Goal: Information Seeking & Learning: Learn about a topic

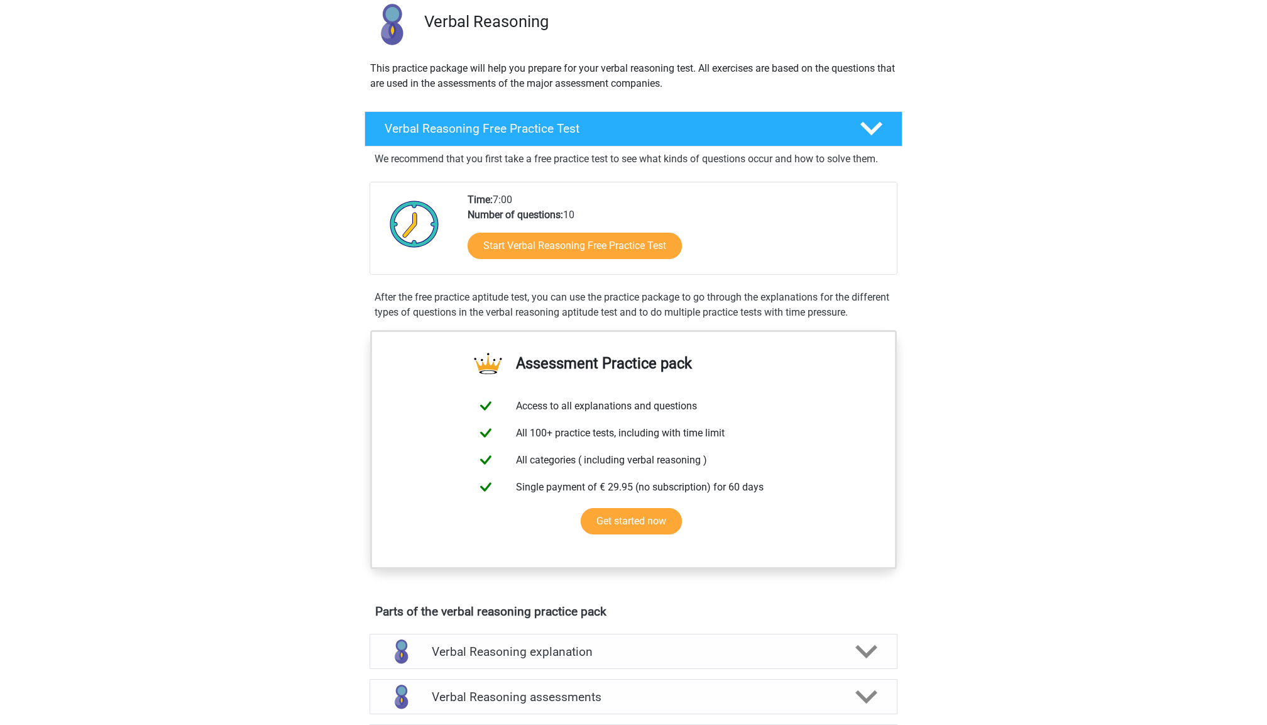
scroll to position [78, 0]
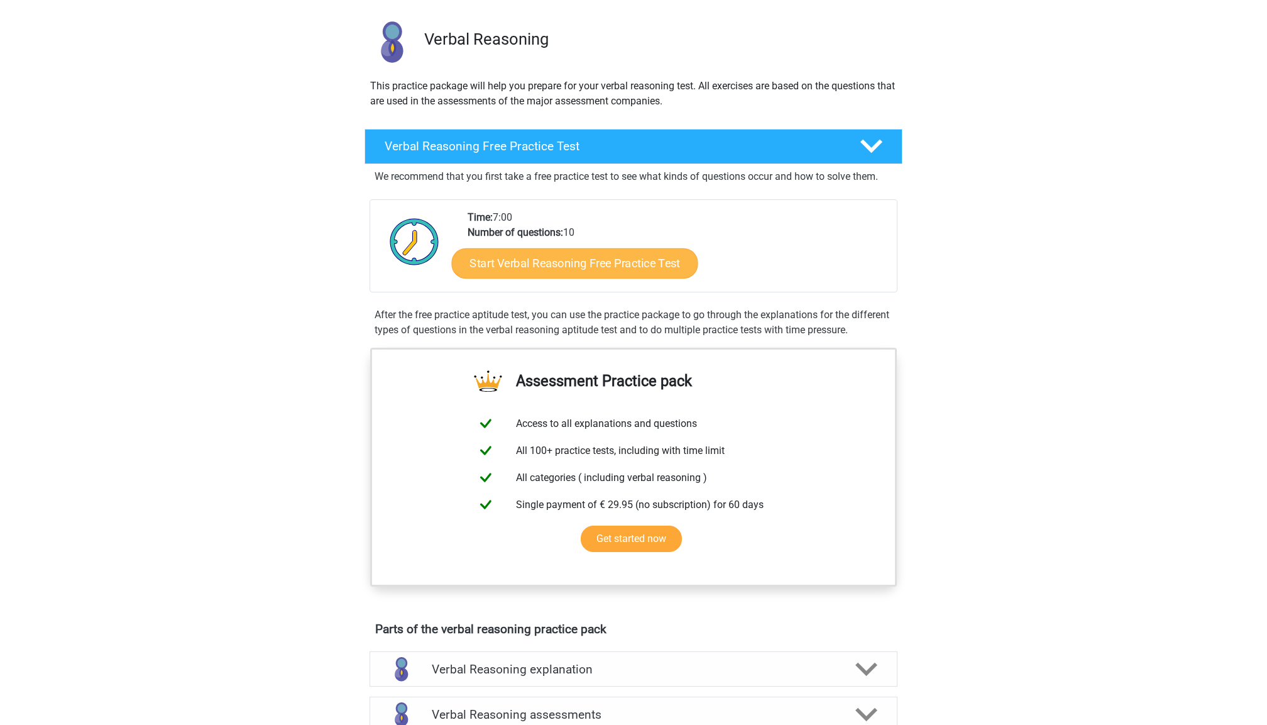
click at [567, 260] on link "Start Verbal Reasoning Free Practice Test" at bounding box center [575, 263] width 246 height 30
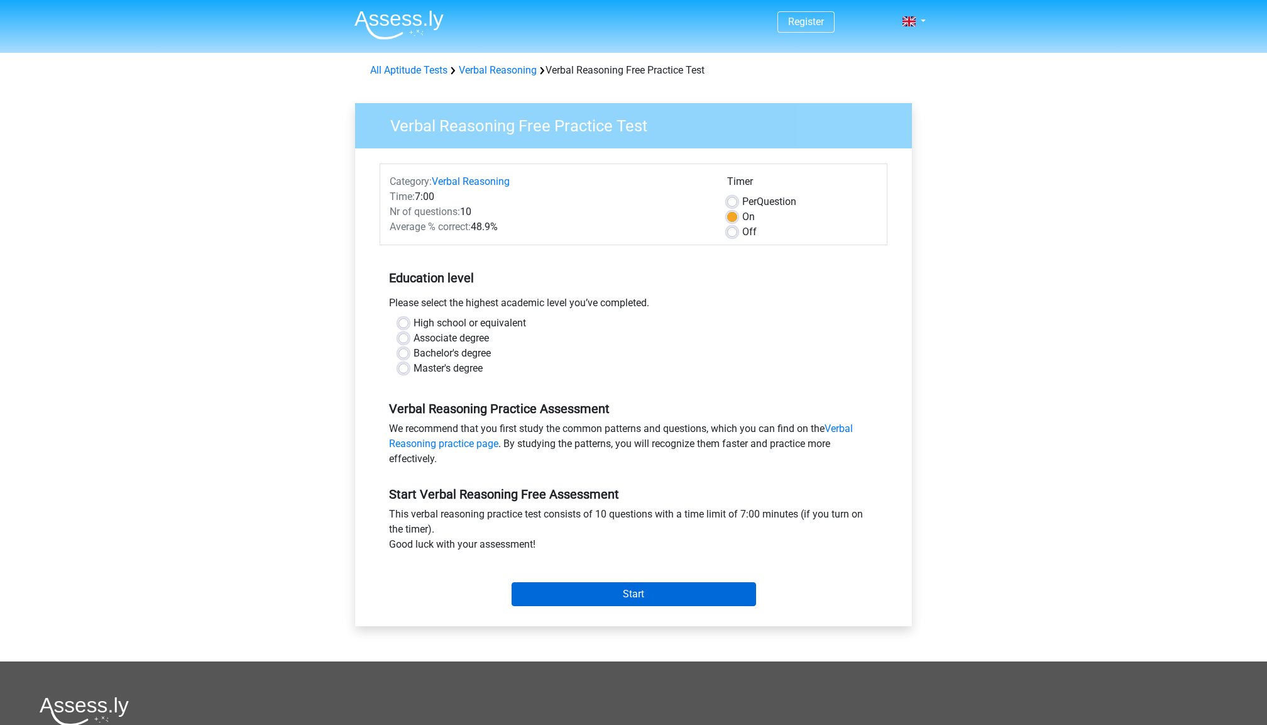
click at [574, 592] on input "Start" at bounding box center [634, 594] width 244 height 24
click at [458, 377] on div "High school or equivalent Associate degree Bachelor's degree Master's degree" at bounding box center [634, 351] width 508 height 70
click at [460, 362] on label "Master's degree" at bounding box center [448, 368] width 69 height 15
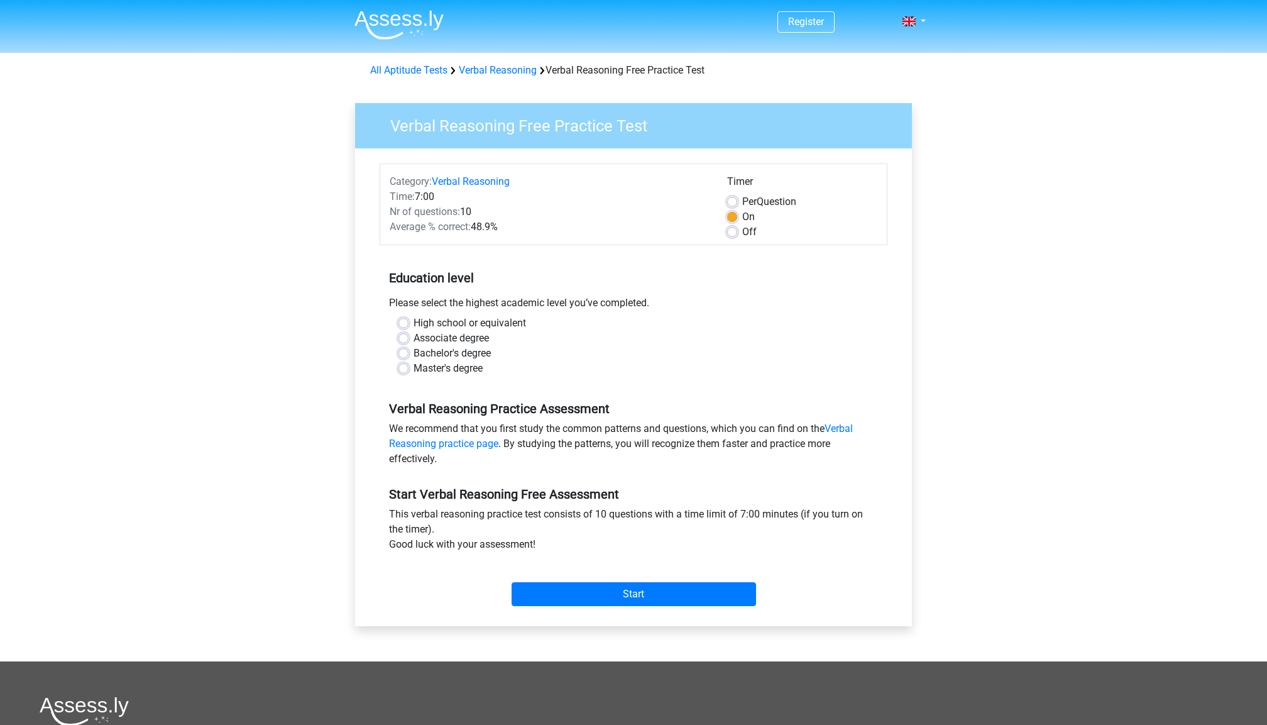
click at [409, 362] on input "Master's degree" at bounding box center [403, 367] width 10 height 13
radio input "true"
click at [597, 597] on input "Start" at bounding box center [634, 594] width 244 height 24
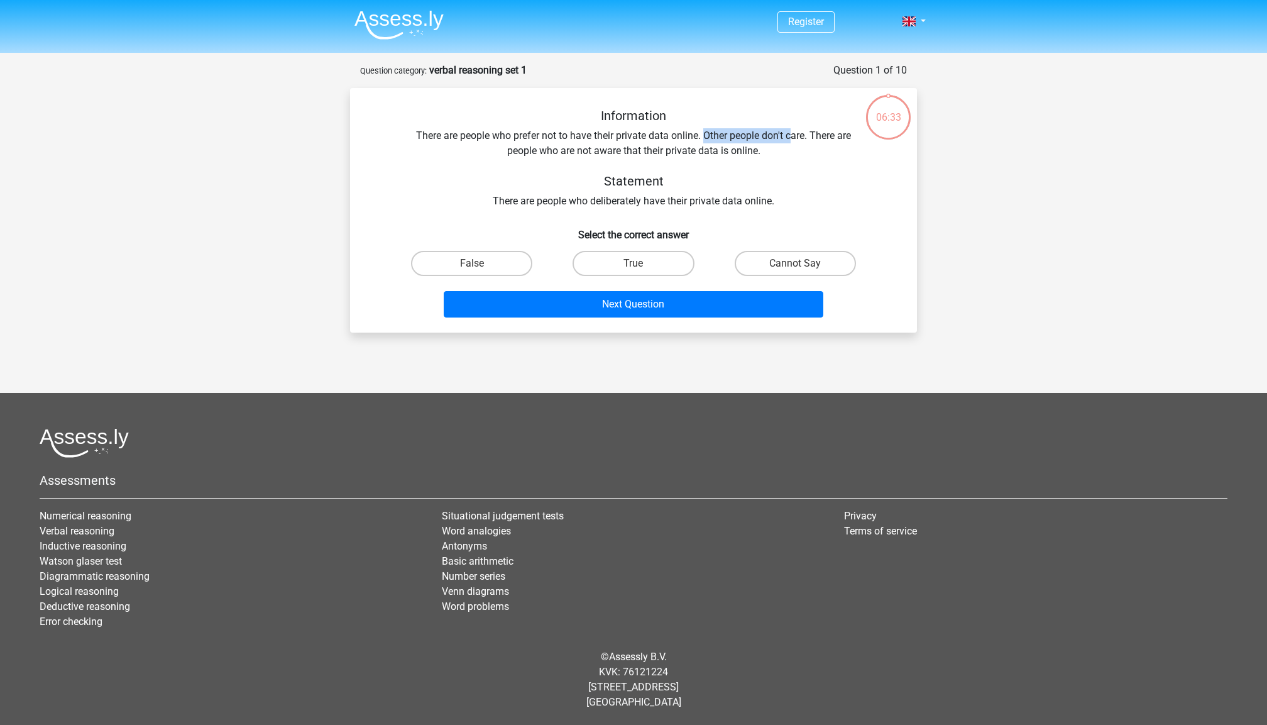
drag, startPoint x: 704, startPoint y: 136, endPoint x: 789, endPoint y: 139, distance: 85.5
click at [793, 139] on div "Information There are people who prefer not to have their private data online. …" at bounding box center [633, 158] width 527 height 101
click at [789, 139] on div "Information There are people who prefer not to have their private data online. …" at bounding box center [633, 158] width 527 height 101
click at [629, 256] on label "True" at bounding box center [633, 263] width 121 height 25
click at [634, 263] on input "True" at bounding box center [638, 267] width 8 height 8
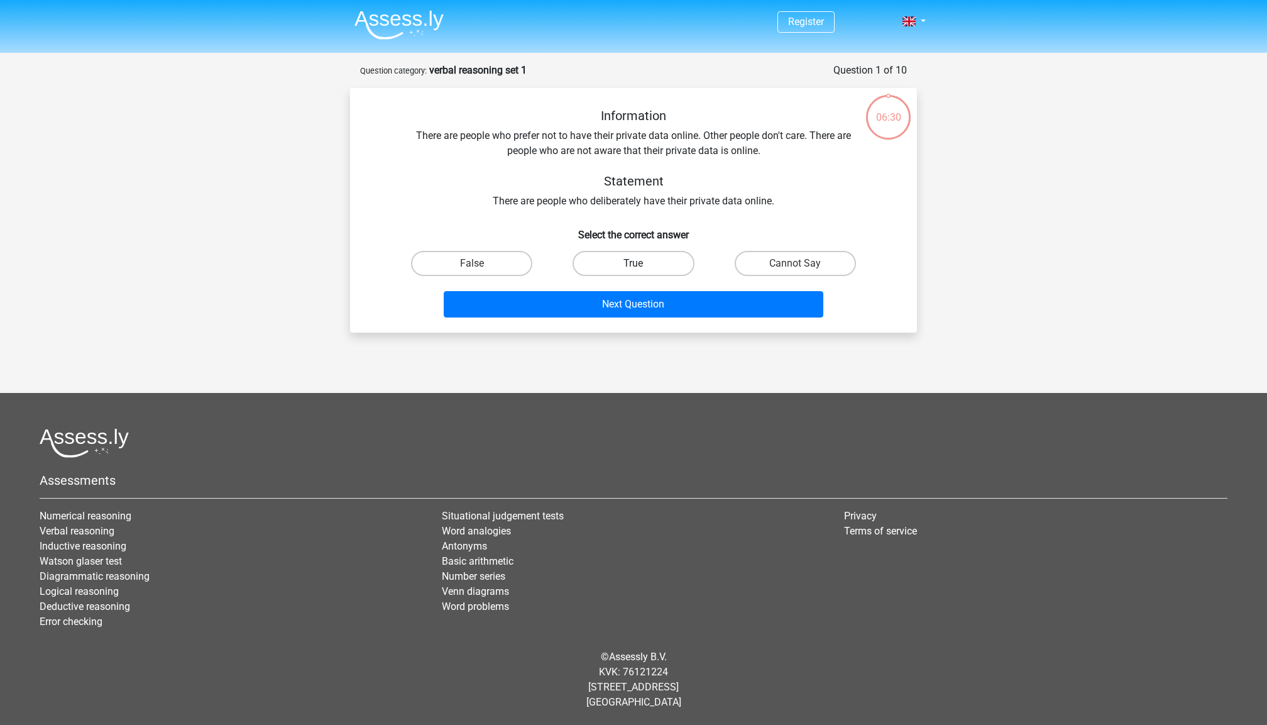
radio input "true"
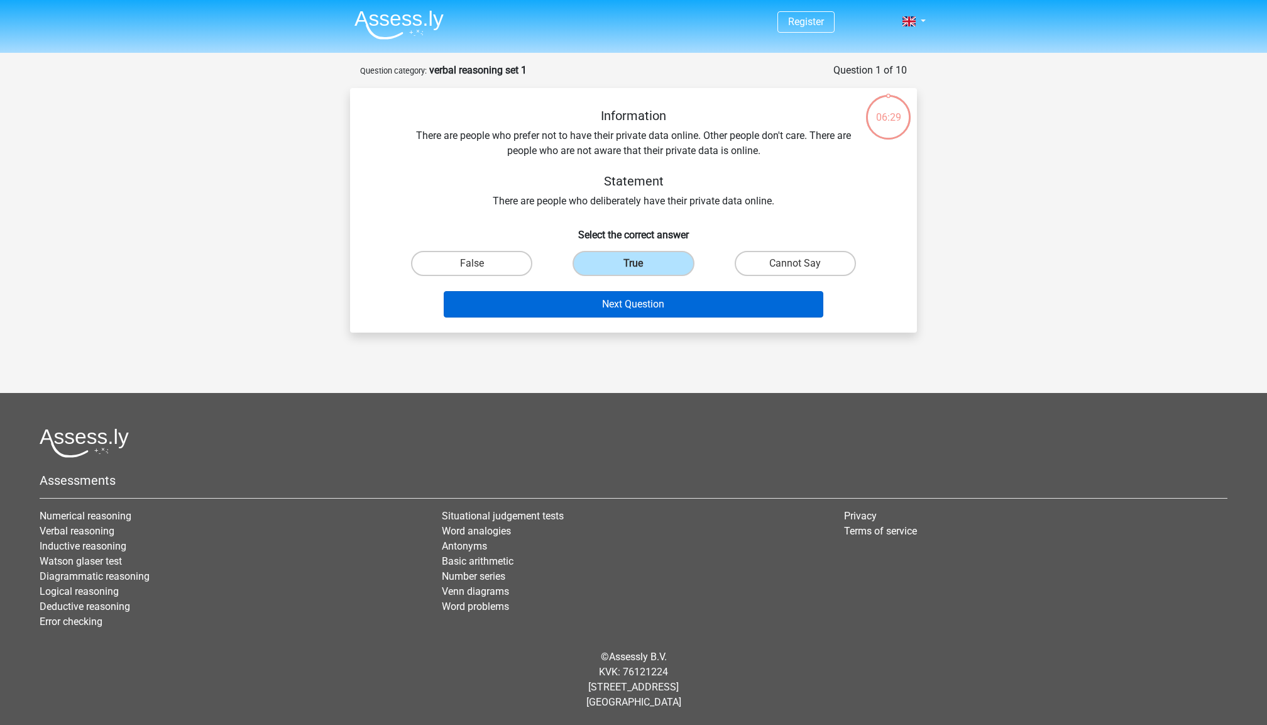
click at [629, 293] on button "Next Question" at bounding box center [634, 304] width 380 height 26
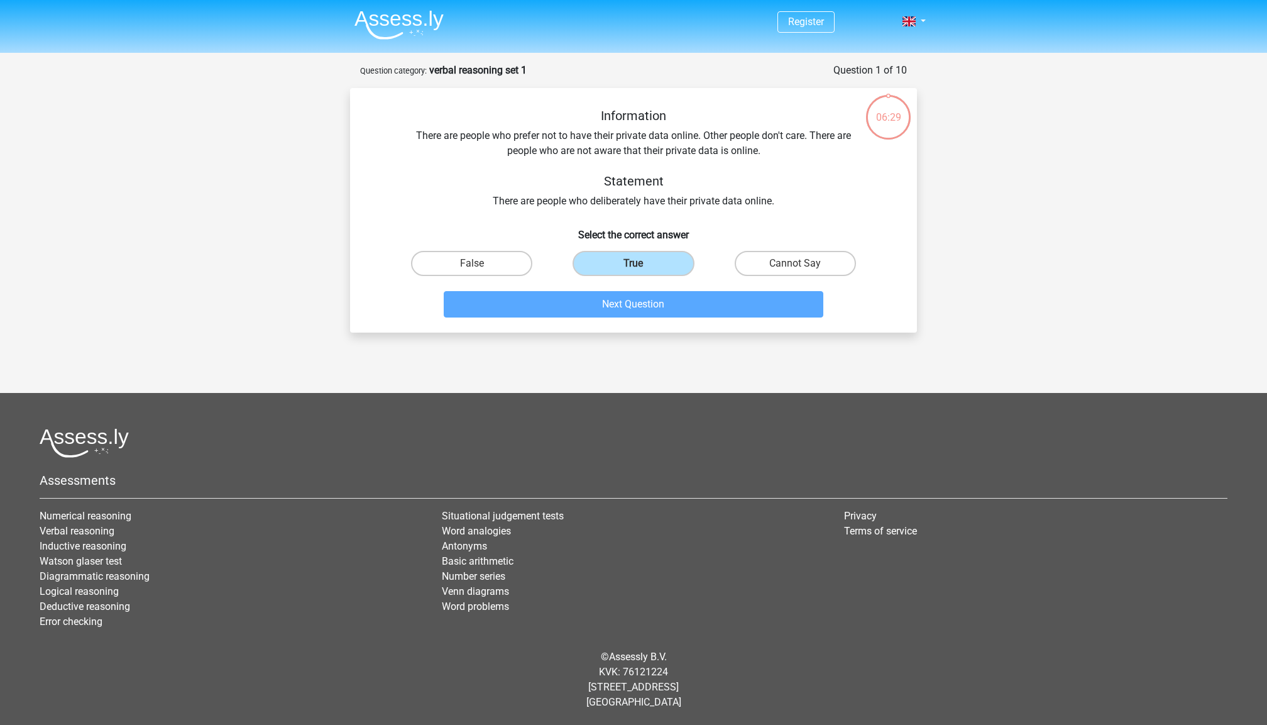
scroll to position [45, 0]
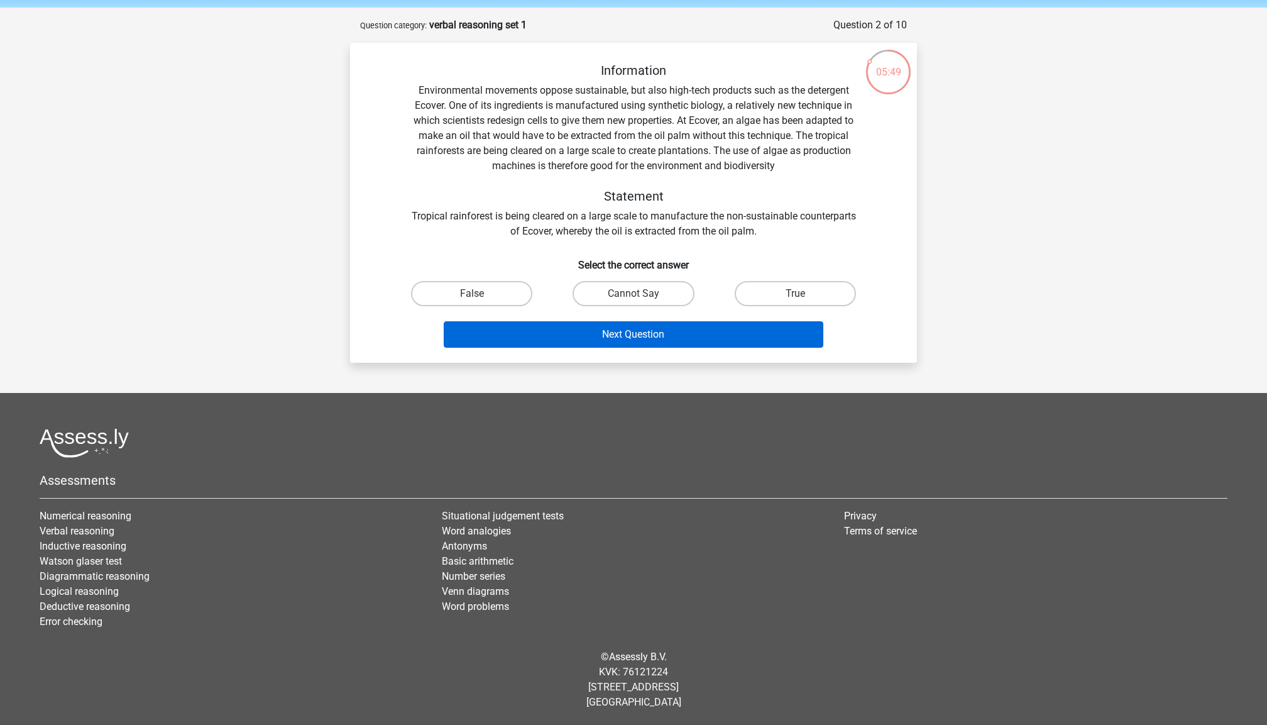
click at [573, 332] on button "Next Question" at bounding box center [634, 334] width 380 height 26
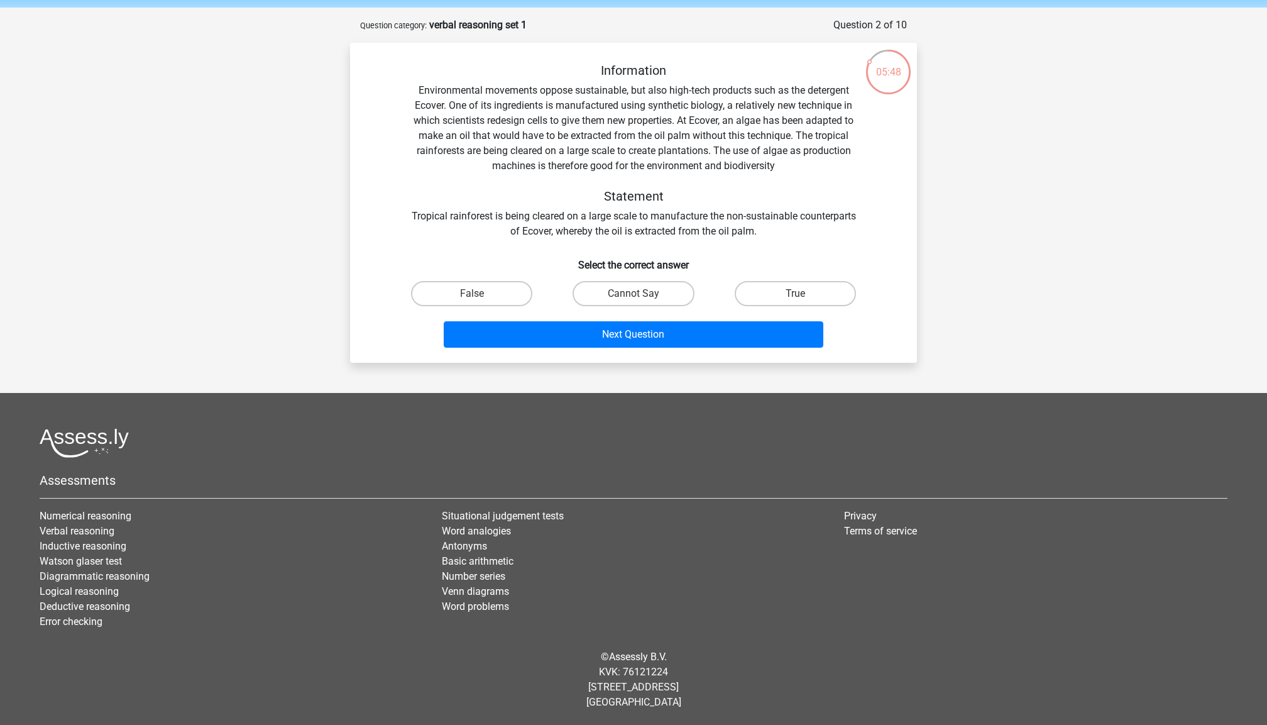
click at [571, 250] on h6 "Select the correct answer" at bounding box center [633, 260] width 527 height 22
click at [556, 270] on h6 "Select the correct answer" at bounding box center [633, 260] width 527 height 22
click at [608, 290] on label "Cannot Say" at bounding box center [633, 293] width 121 height 25
click at [634, 294] on input "Cannot Say" at bounding box center [638, 298] width 8 height 8
radio input "true"
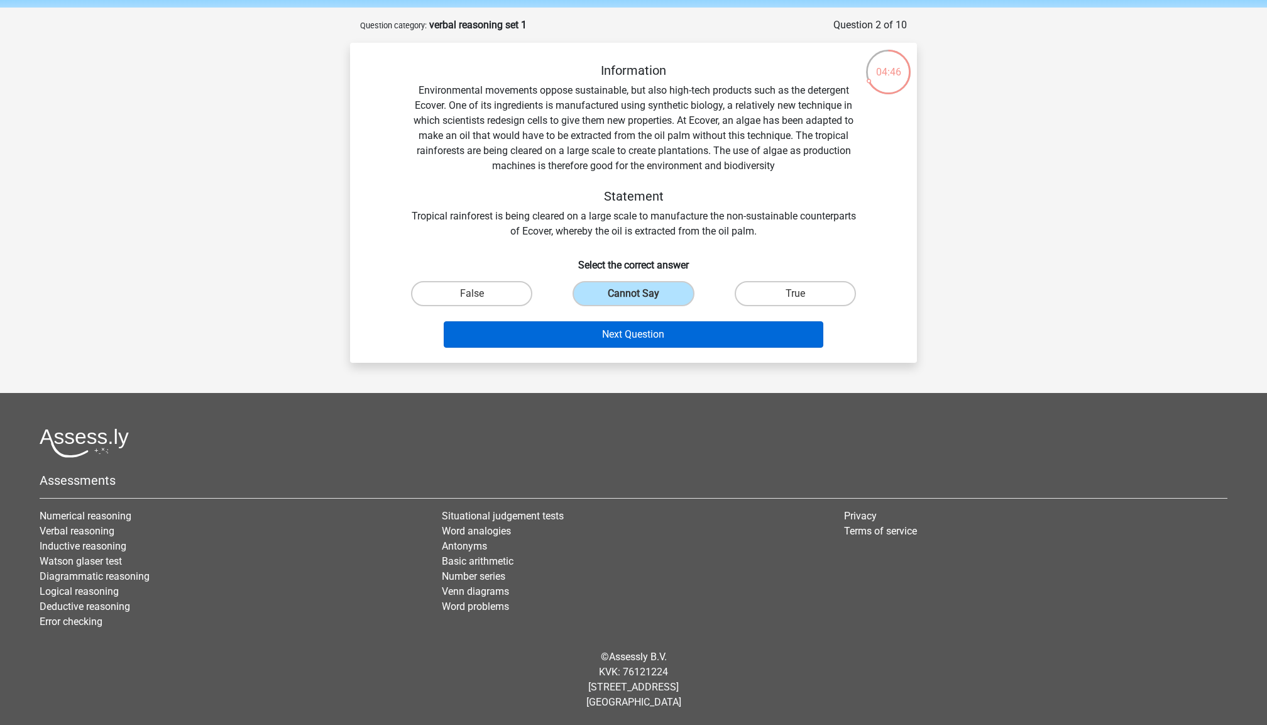
click at [610, 325] on button "Next Question" at bounding box center [634, 334] width 380 height 26
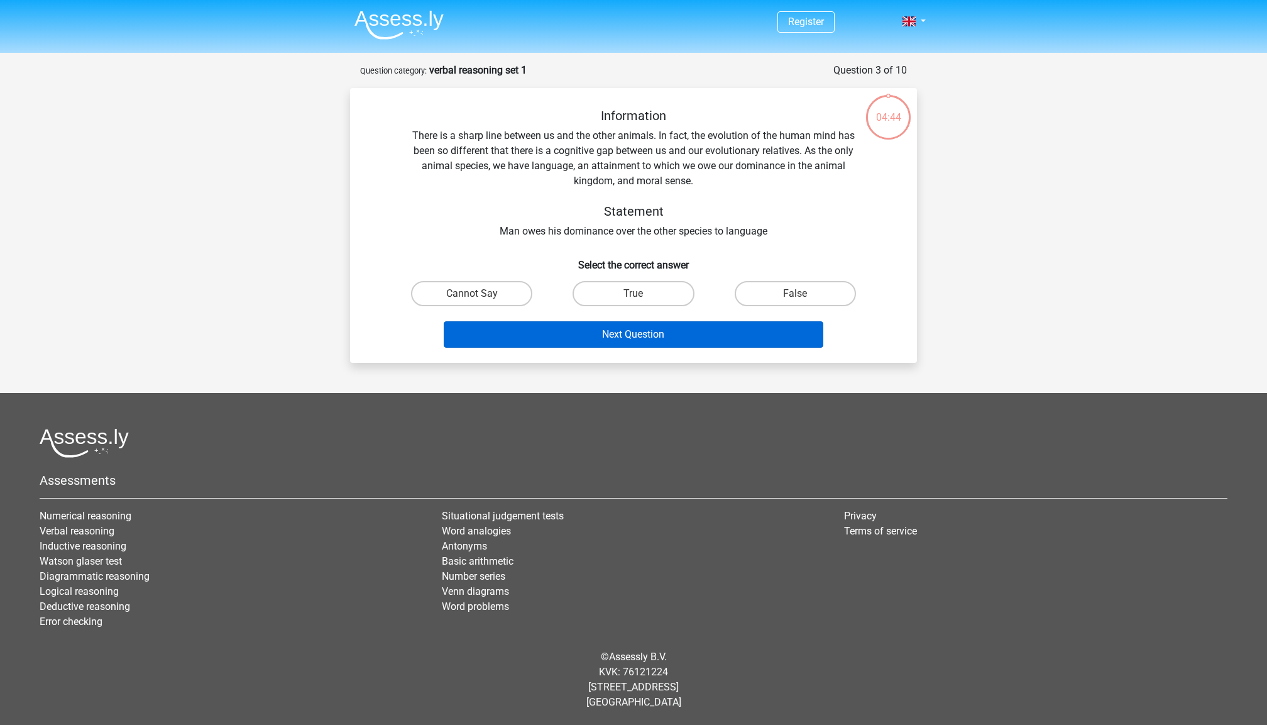
scroll to position [0, 0]
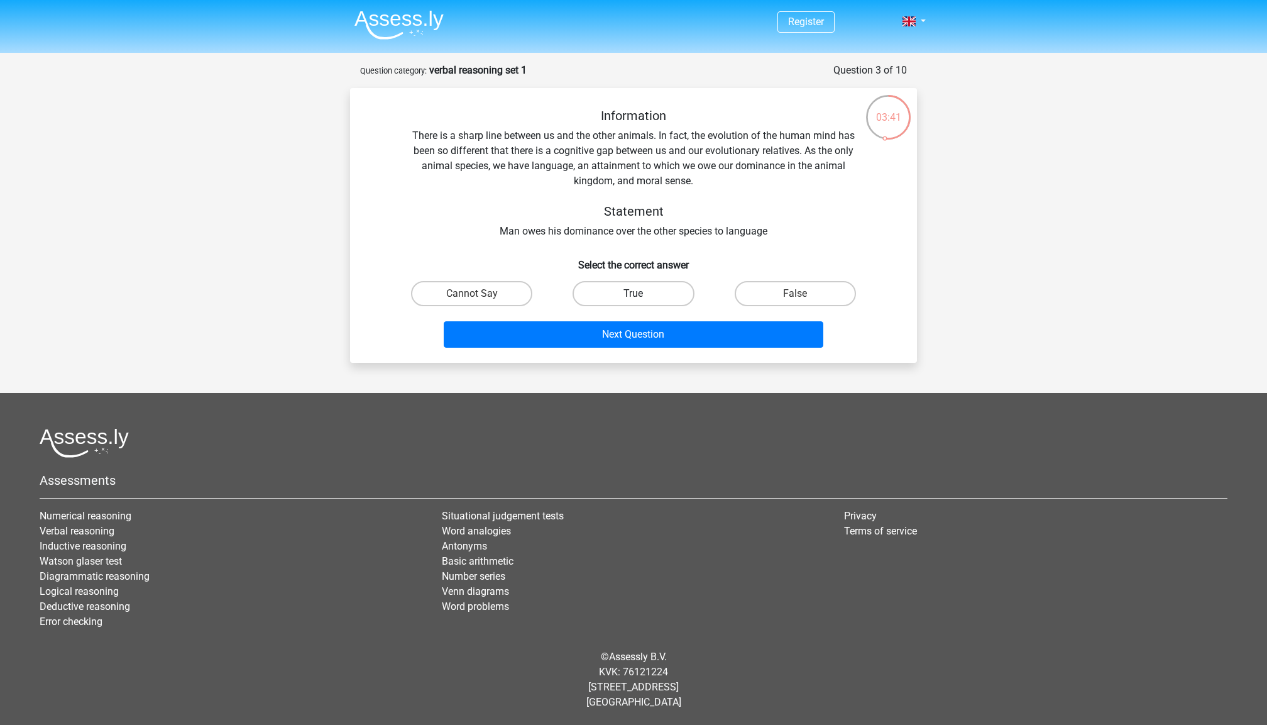
click at [645, 297] on label "True" at bounding box center [633, 293] width 121 height 25
click at [642, 297] on input "True" at bounding box center [638, 298] width 8 height 8
radio input "true"
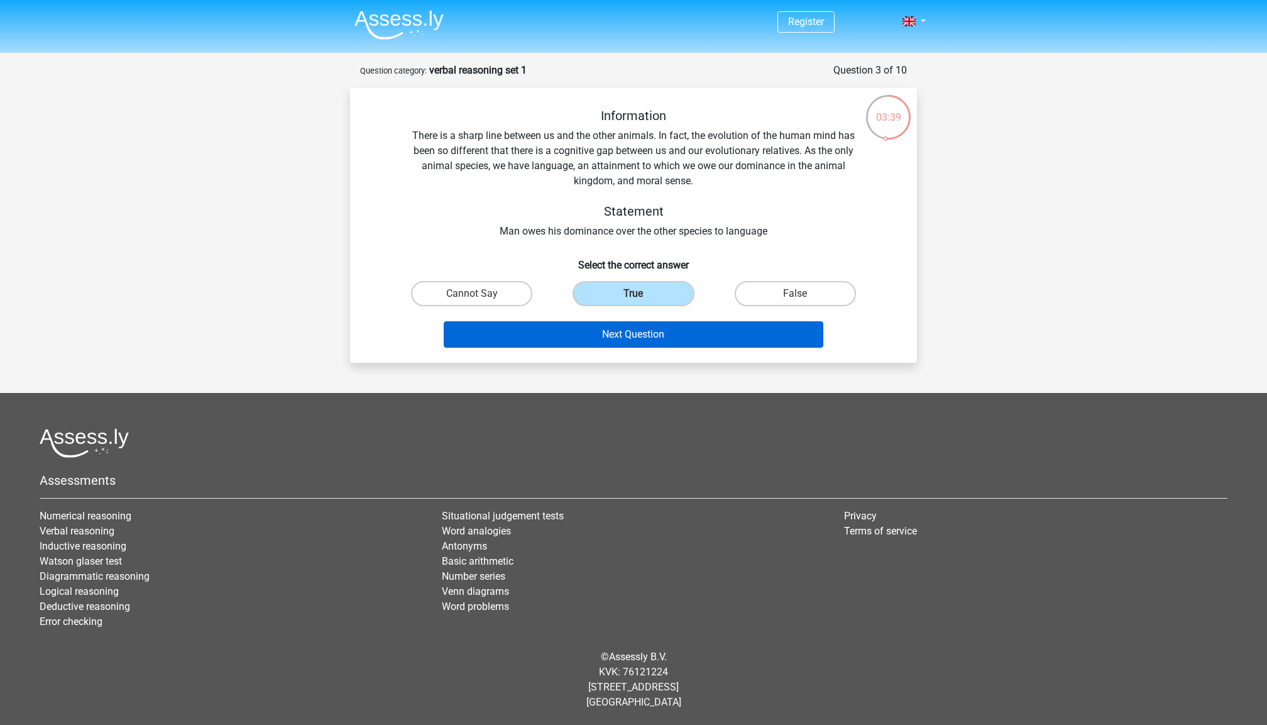
click at [624, 340] on button "Next Question" at bounding box center [634, 334] width 380 height 26
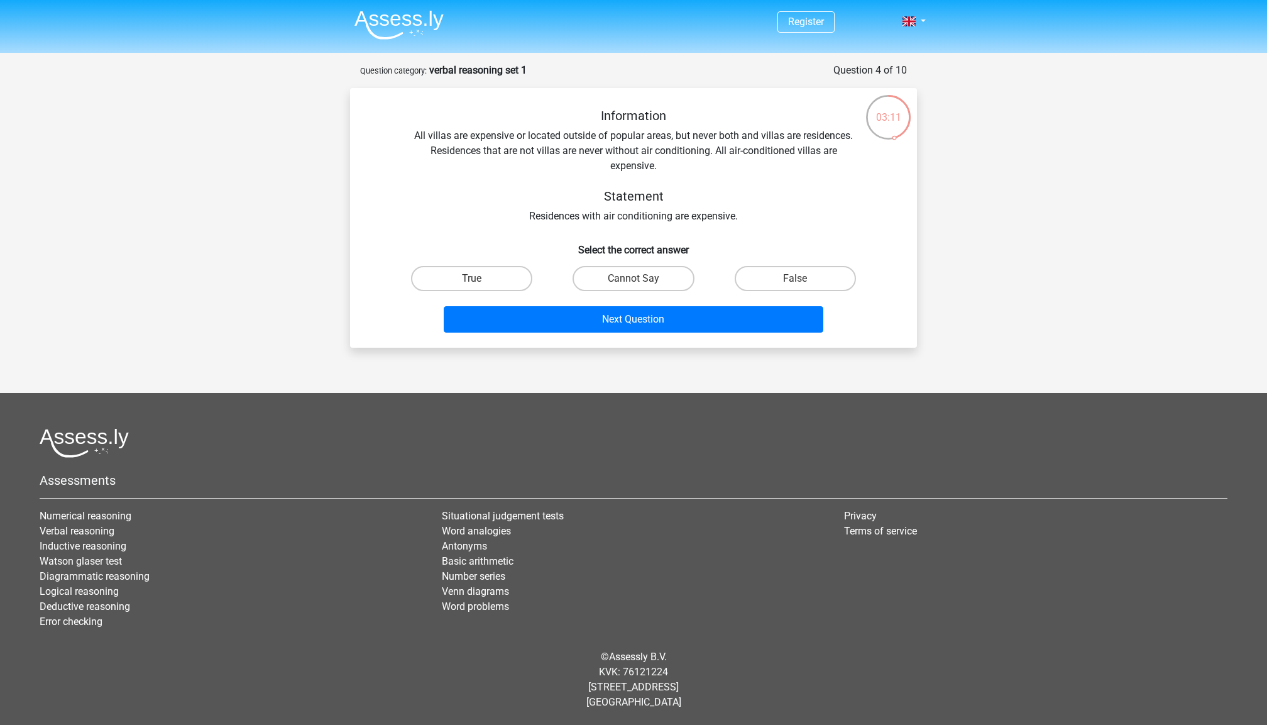
click at [769, 263] on div "False" at bounding box center [796, 278] width 162 height 35
click at [765, 277] on label "False" at bounding box center [795, 278] width 121 height 25
click at [795, 278] on input "False" at bounding box center [799, 282] width 8 height 8
radio input "true"
click at [727, 304] on div "Next Question" at bounding box center [633, 316] width 527 height 41
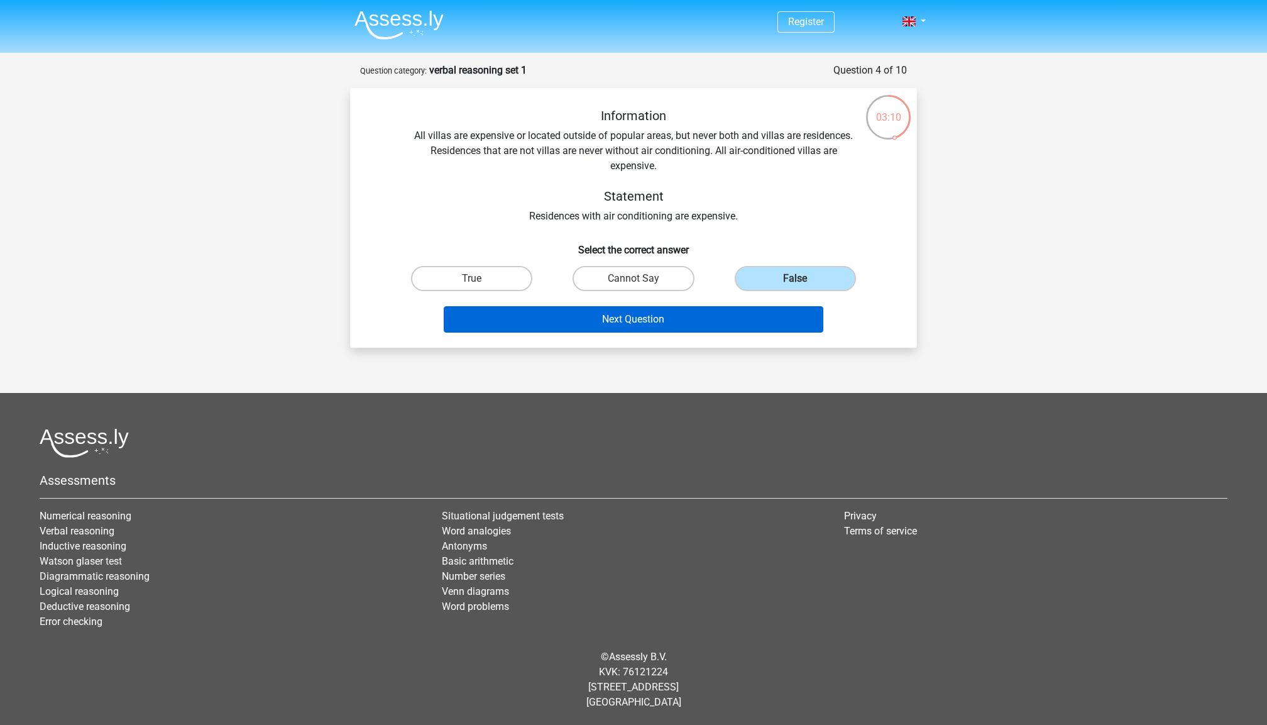
click at [719, 315] on button "Next Question" at bounding box center [634, 319] width 380 height 26
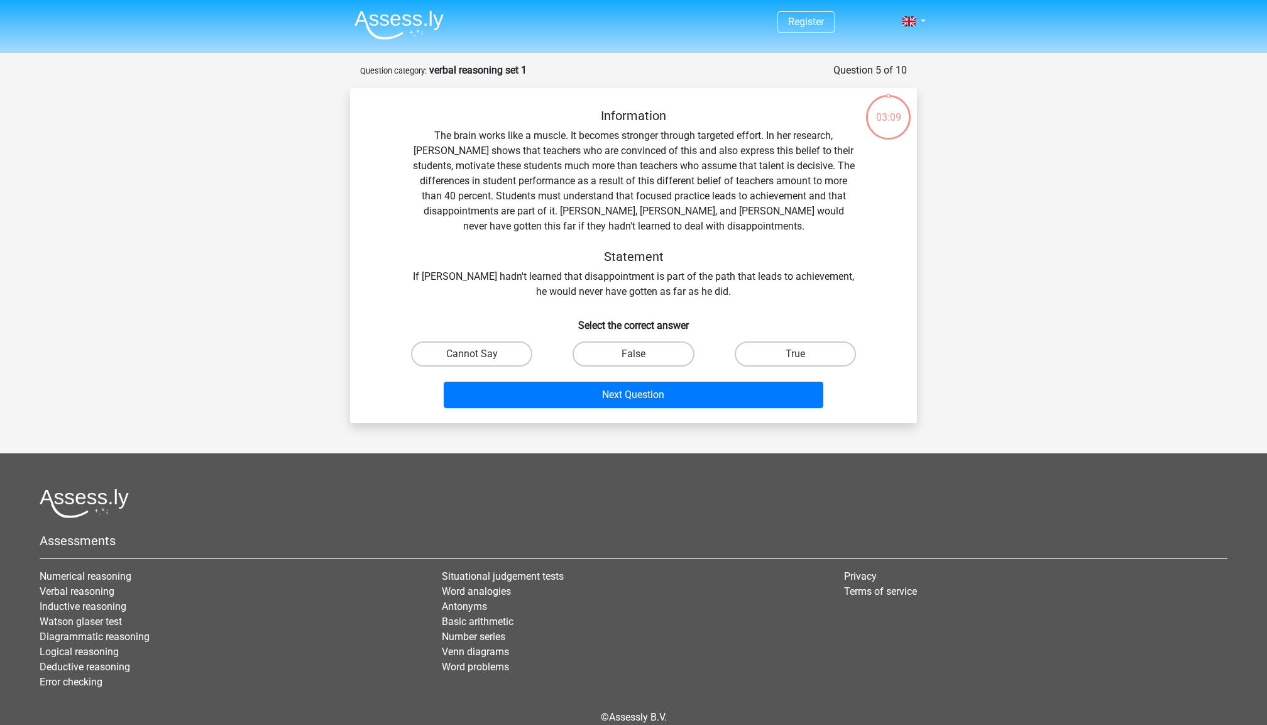
scroll to position [60, 0]
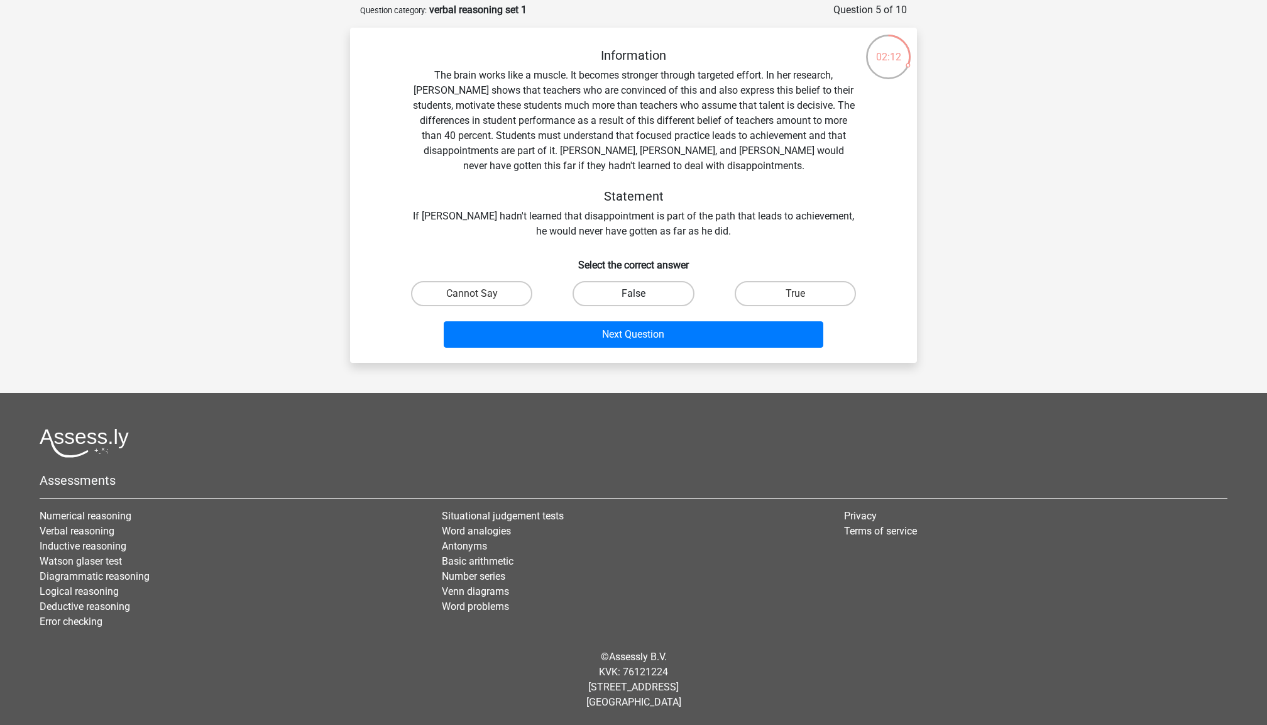
click at [646, 300] on label "False" at bounding box center [633, 293] width 121 height 25
click at [642, 300] on input "False" at bounding box center [638, 298] width 8 height 8
radio input "true"
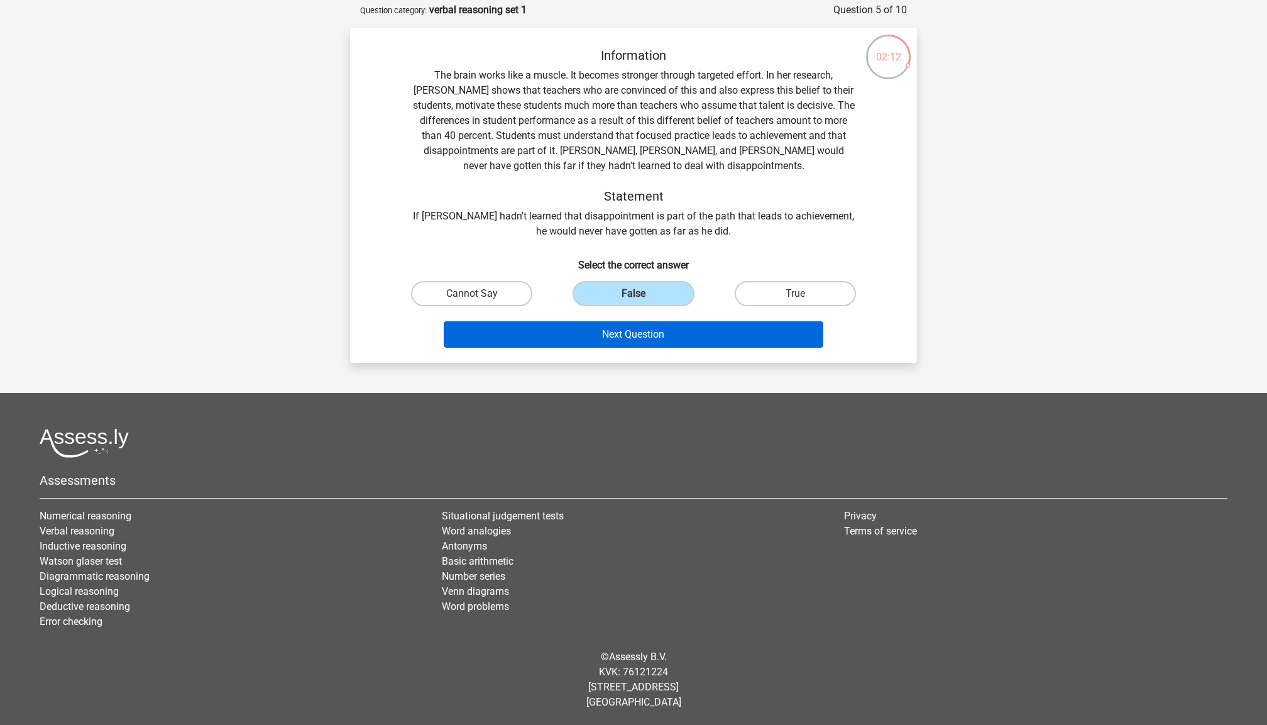
click at [651, 343] on button "Next Question" at bounding box center [634, 334] width 380 height 26
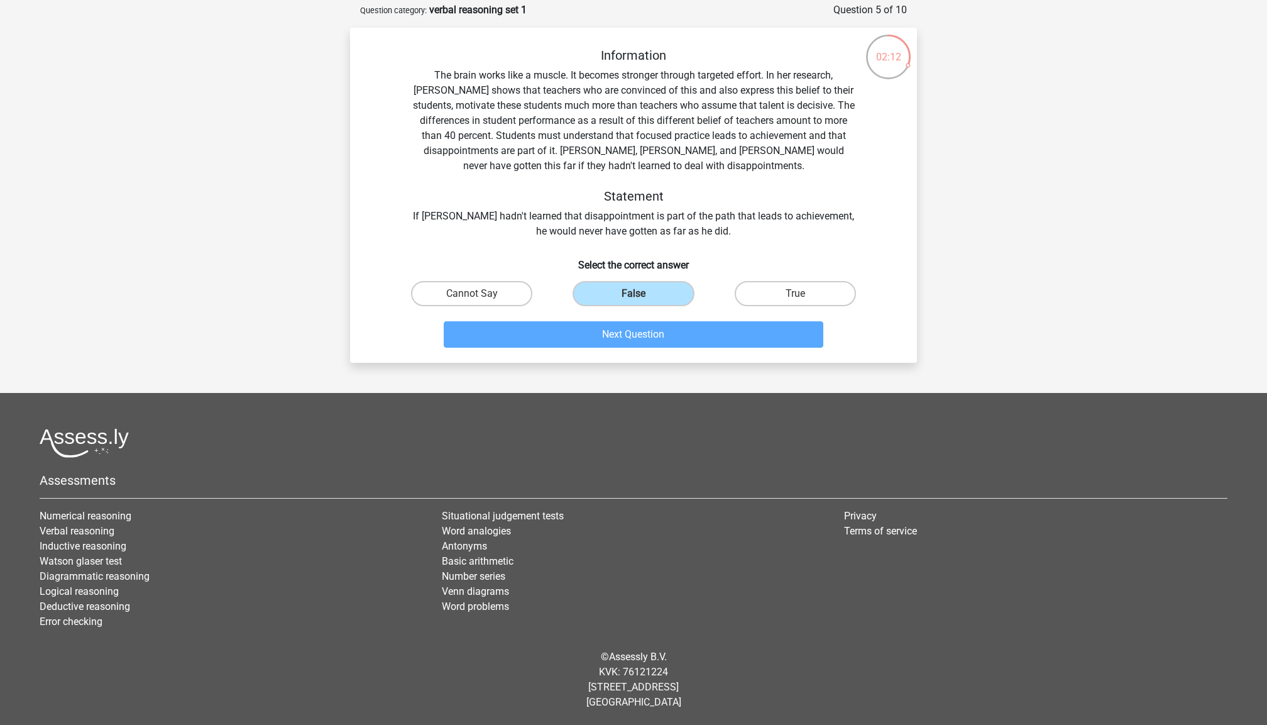
scroll to position [15, 0]
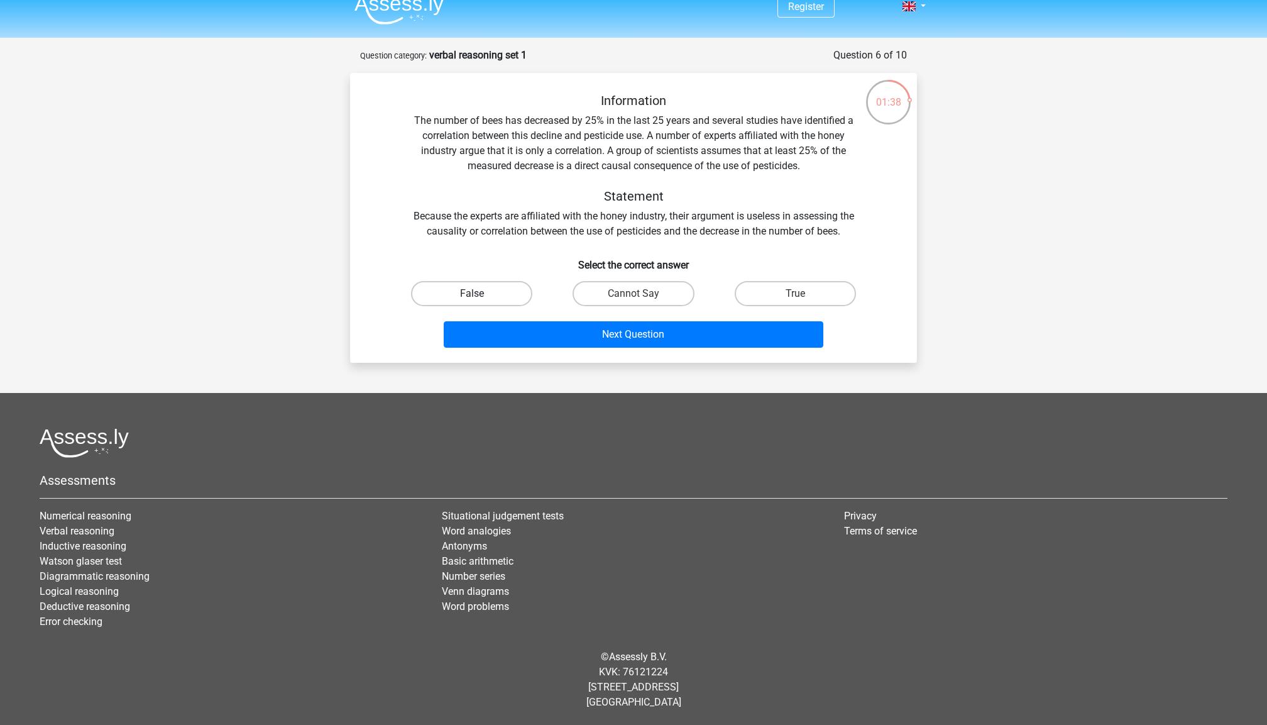
click at [465, 297] on label "False" at bounding box center [471, 293] width 121 height 25
click at [472, 297] on input "False" at bounding box center [476, 298] width 8 height 8
radio input "true"
click at [597, 350] on div "Next Question" at bounding box center [633, 336] width 485 height 31
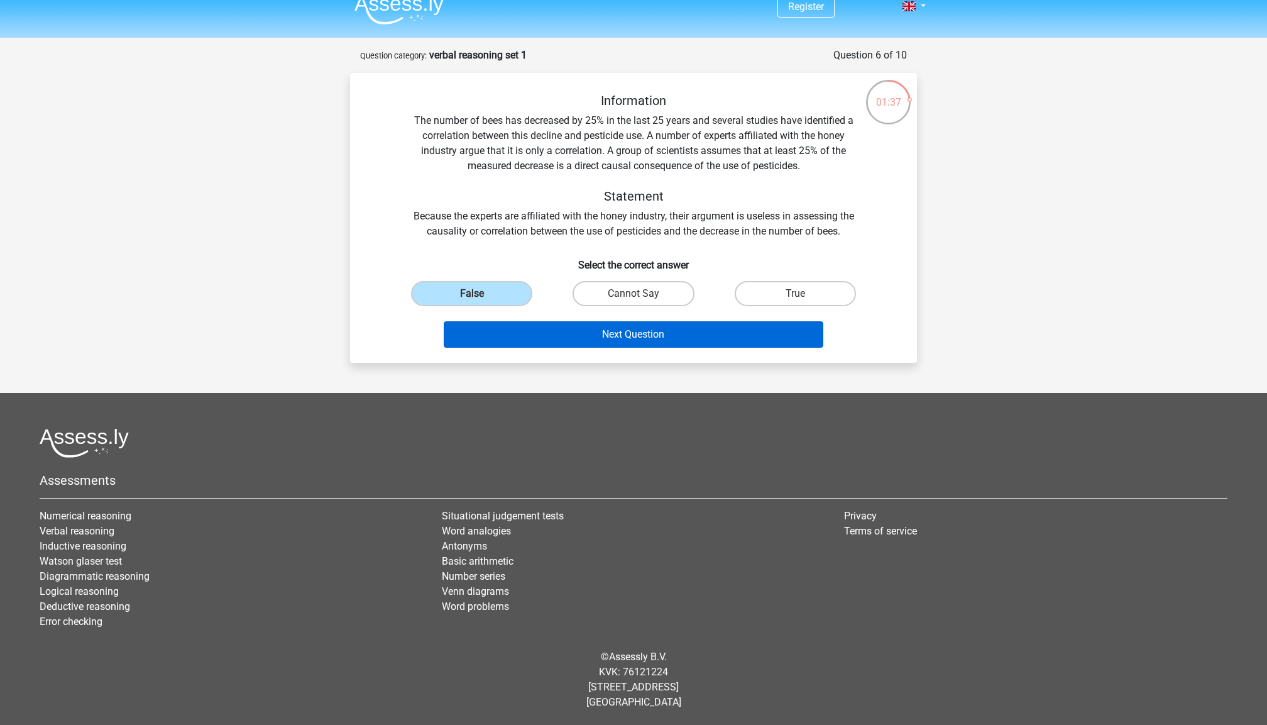
click at [602, 341] on button "Next Question" at bounding box center [634, 334] width 380 height 26
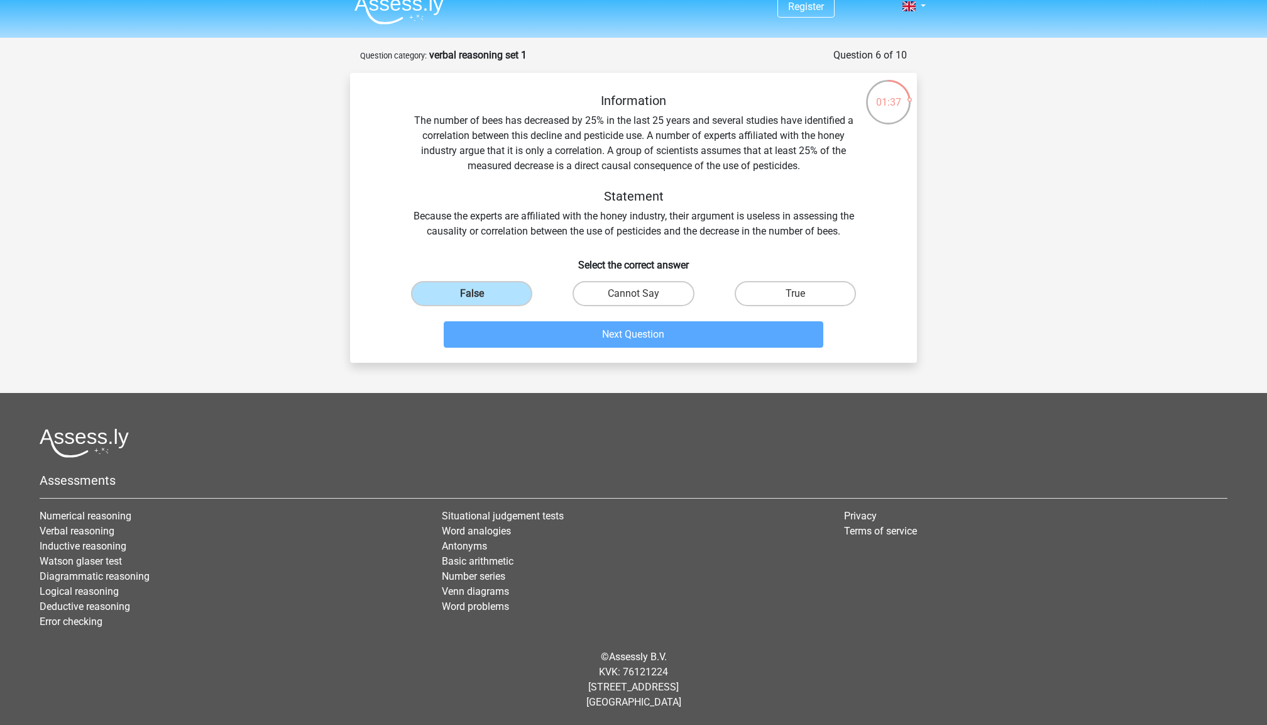
scroll to position [0, 0]
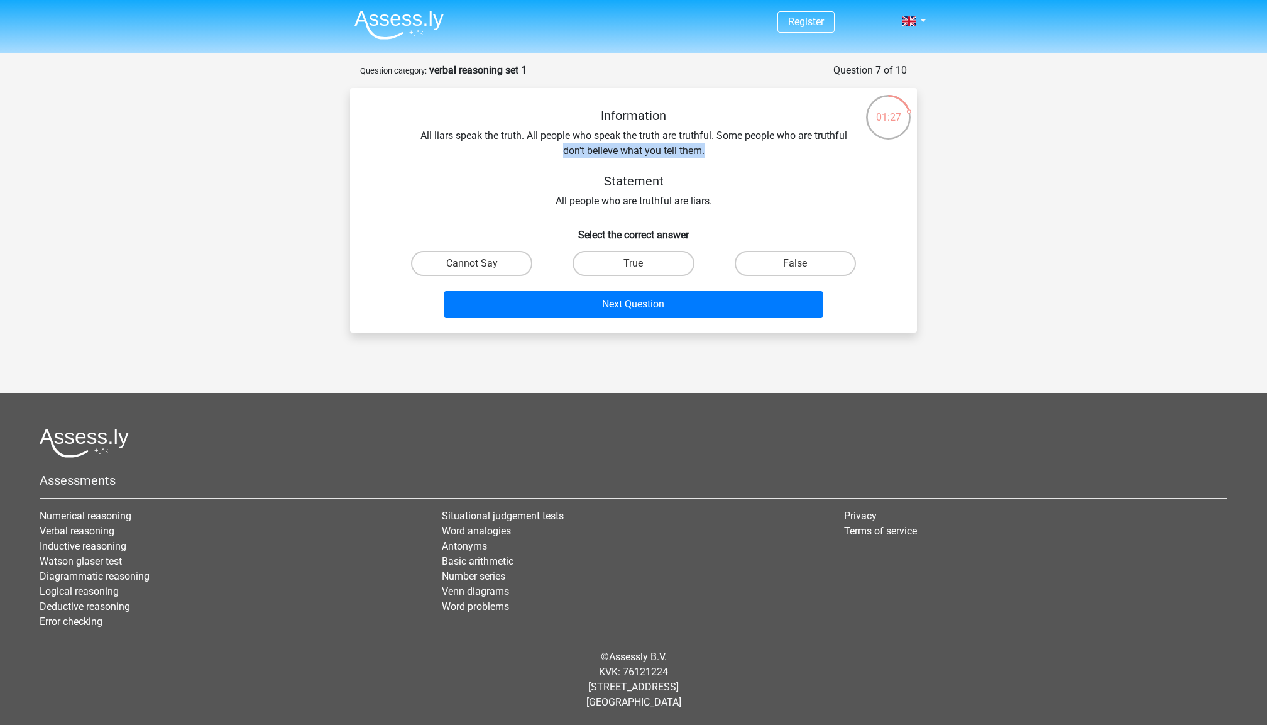
drag, startPoint x: 551, startPoint y: 152, endPoint x: 714, endPoint y: 154, distance: 162.8
click at [714, 154] on div "Information All liars speak the truth. All people who speak the truth are truth…" at bounding box center [633, 158] width 527 height 101
drag, startPoint x: 529, startPoint y: 199, endPoint x: 752, endPoint y: 214, distance: 223.0
click at [754, 214] on div "Information All liars speak the truth. All people who speak the truth are truth…" at bounding box center [633, 215] width 557 height 214
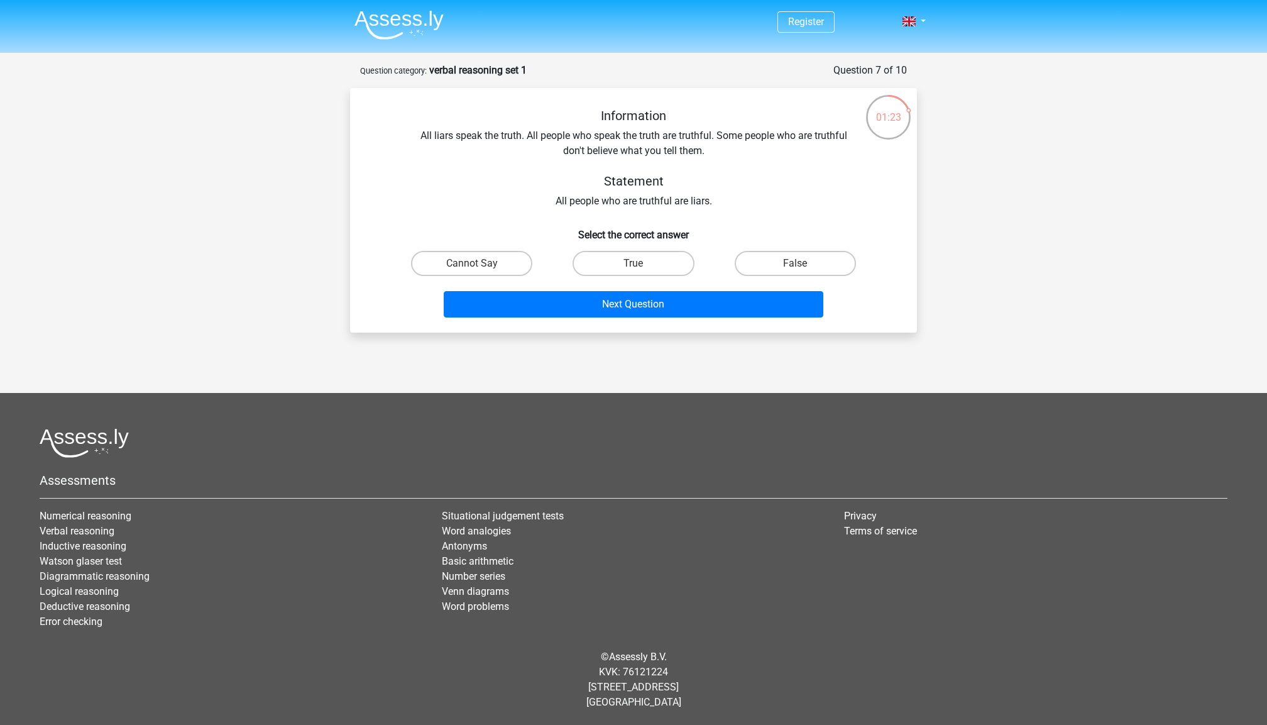
click at [752, 214] on div "Information All liars speak the truth. All people who speak the truth are truth…" at bounding box center [633, 215] width 557 height 214
click at [764, 280] on div "False" at bounding box center [796, 263] width 162 height 35
click at [766, 266] on label "False" at bounding box center [795, 263] width 121 height 25
click at [795, 266] on input "False" at bounding box center [799, 267] width 8 height 8
radio input "true"
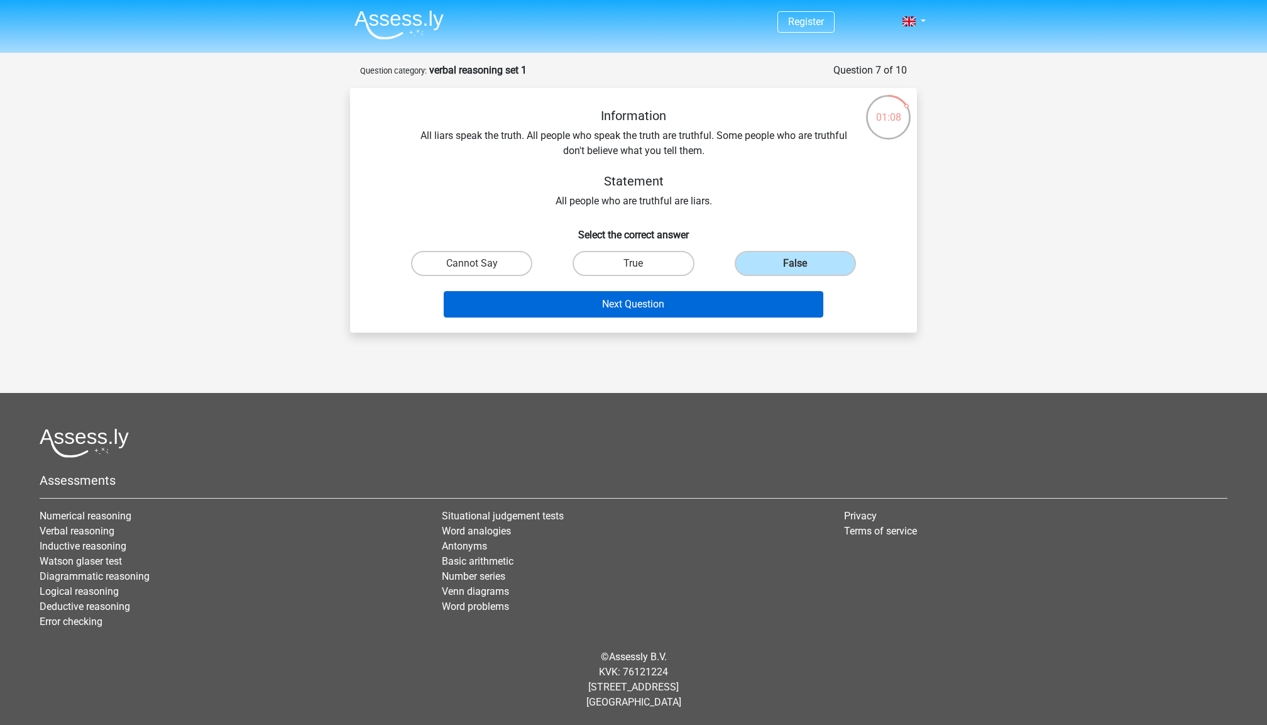
click at [641, 302] on button "Next Question" at bounding box center [634, 304] width 380 height 26
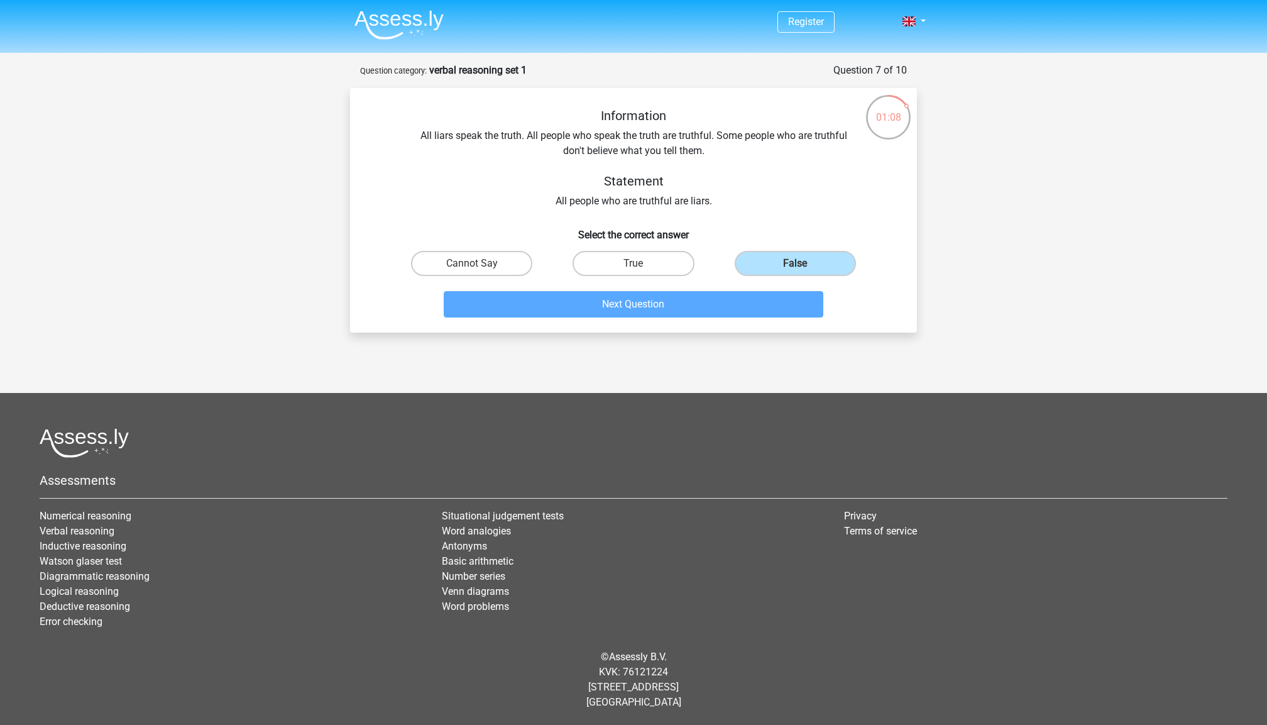
scroll to position [15, 0]
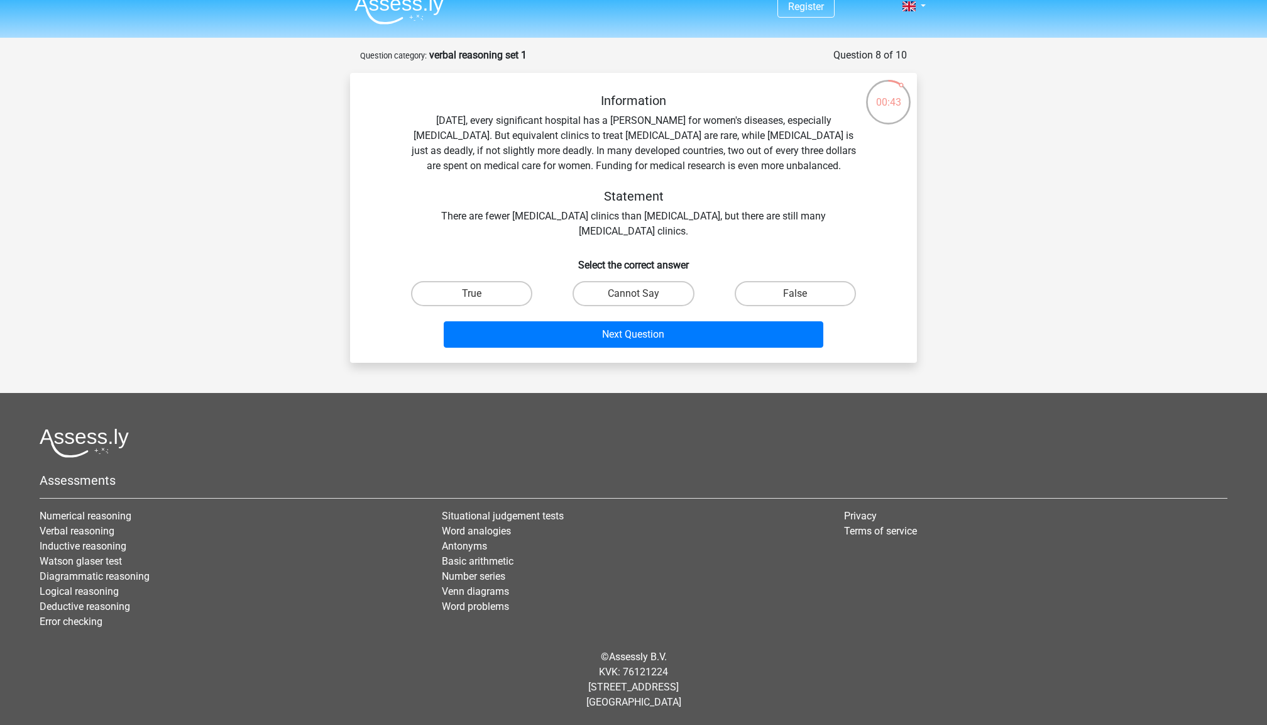
click at [521, 239] on div "Information Today, every significant hospital has a ward for women's diseases, …" at bounding box center [633, 223] width 557 height 260
click at [816, 292] on label "False" at bounding box center [795, 293] width 121 height 25
click at [803, 294] on input "False" at bounding box center [799, 298] width 8 height 8
radio input "true"
click at [485, 295] on label "True" at bounding box center [471, 293] width 121 height 25
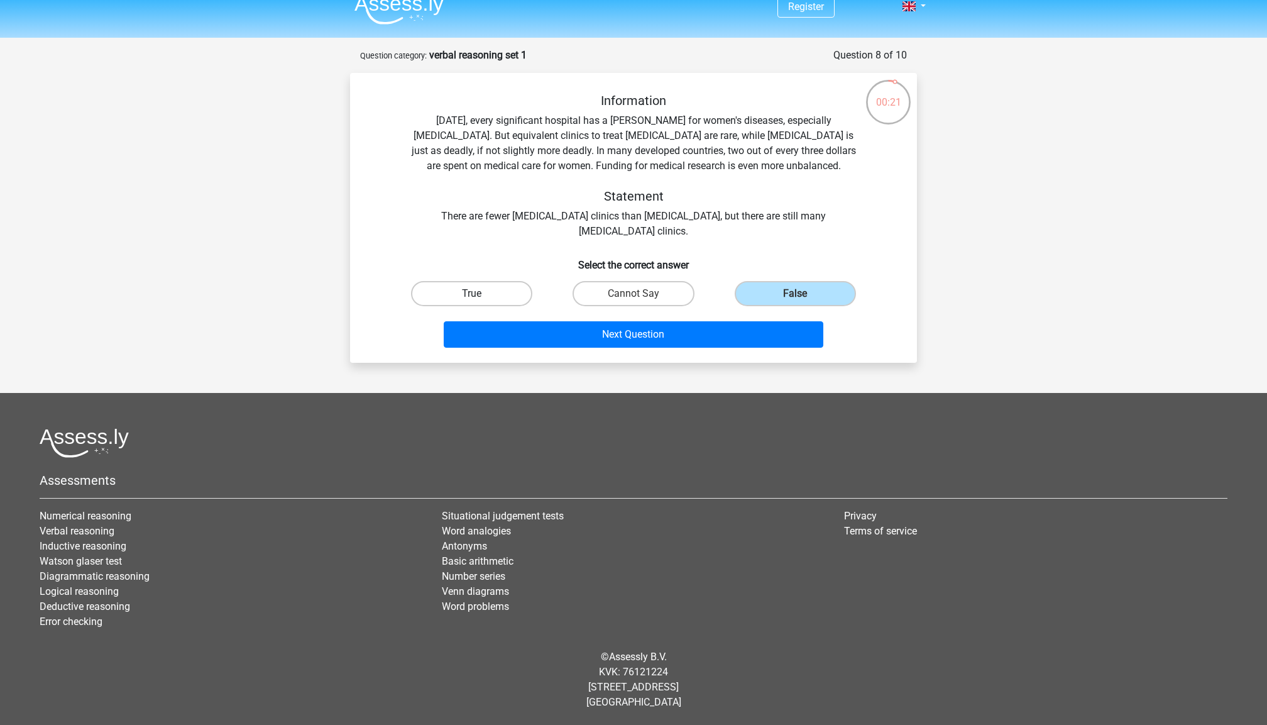
click at [480, 295] on input "True" at bounding box center [476, 298] width 8 height 8
radio input "true"
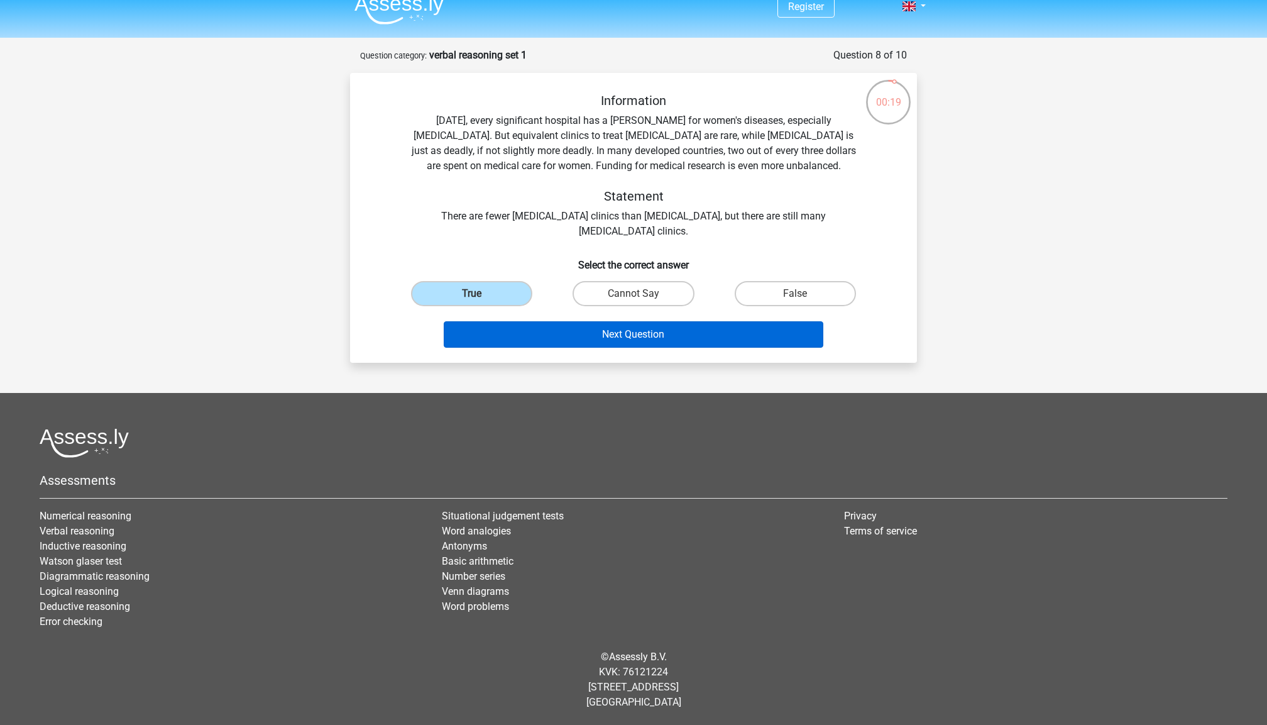
click at [539, 332] on button "Next Question" at bounding box center [634, 334] width 380 height 26
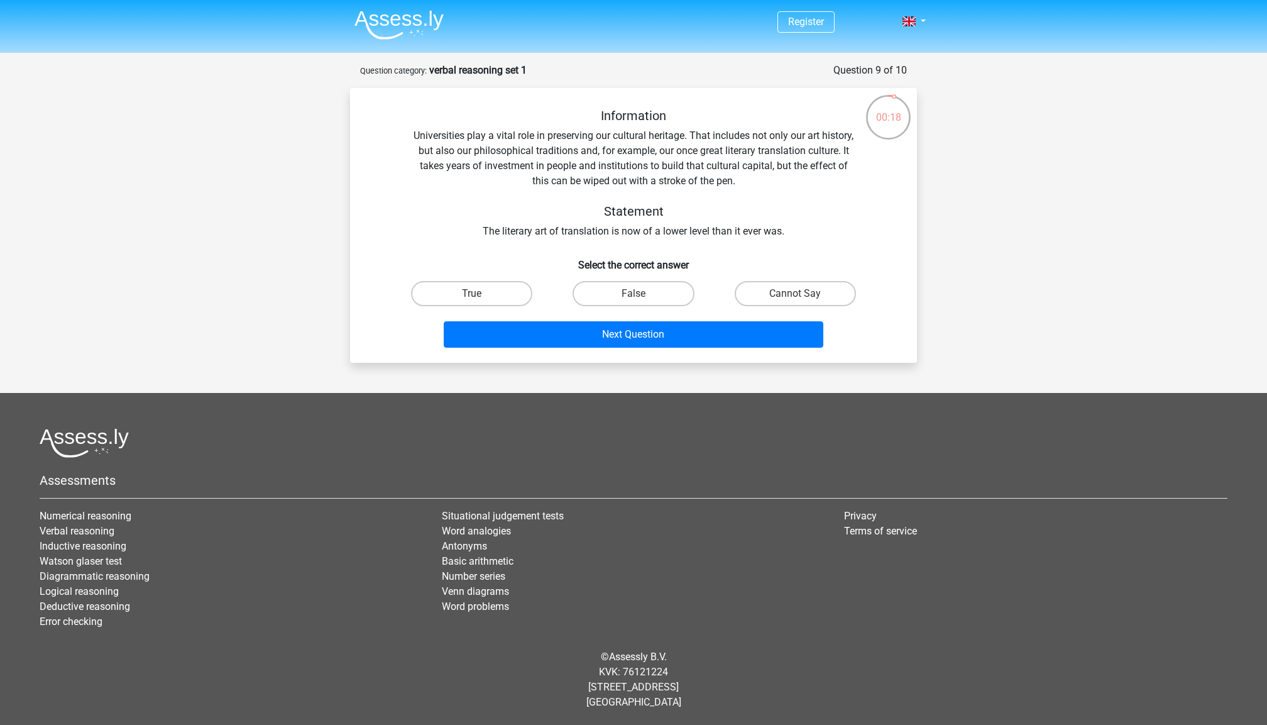
scroll to position [0, 0]
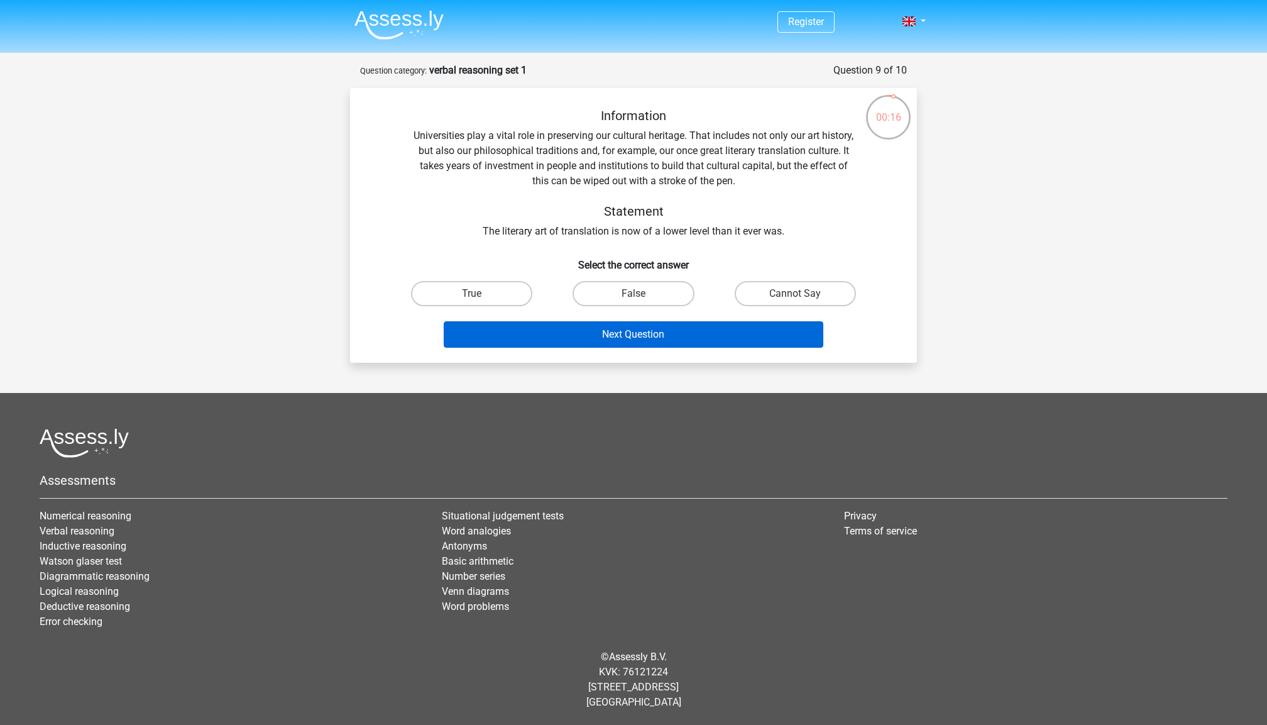
click at [539, 332] on button "Next Question" at bounding box center [634, 334] width 380 height 26
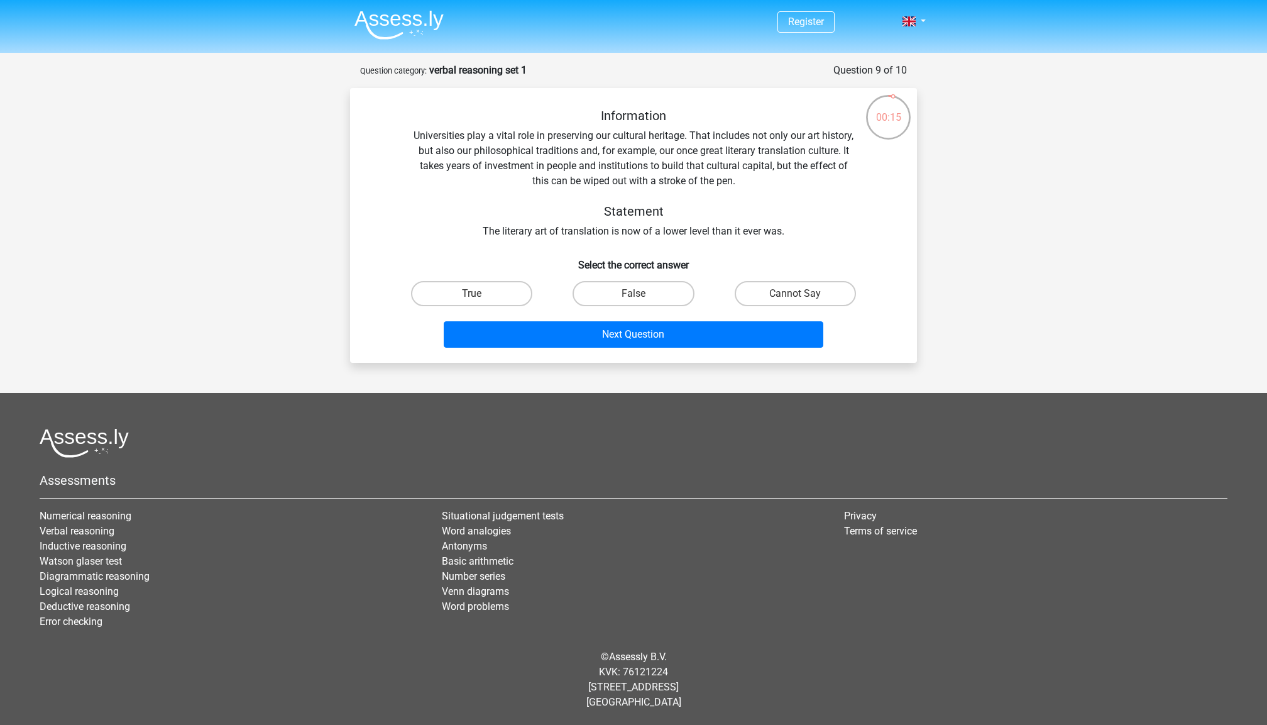
click at [551, 233] on div "Information Universities play a vital role in preserving our cultural heritage.…" at bounding box center [633, 173] width 527 height 131
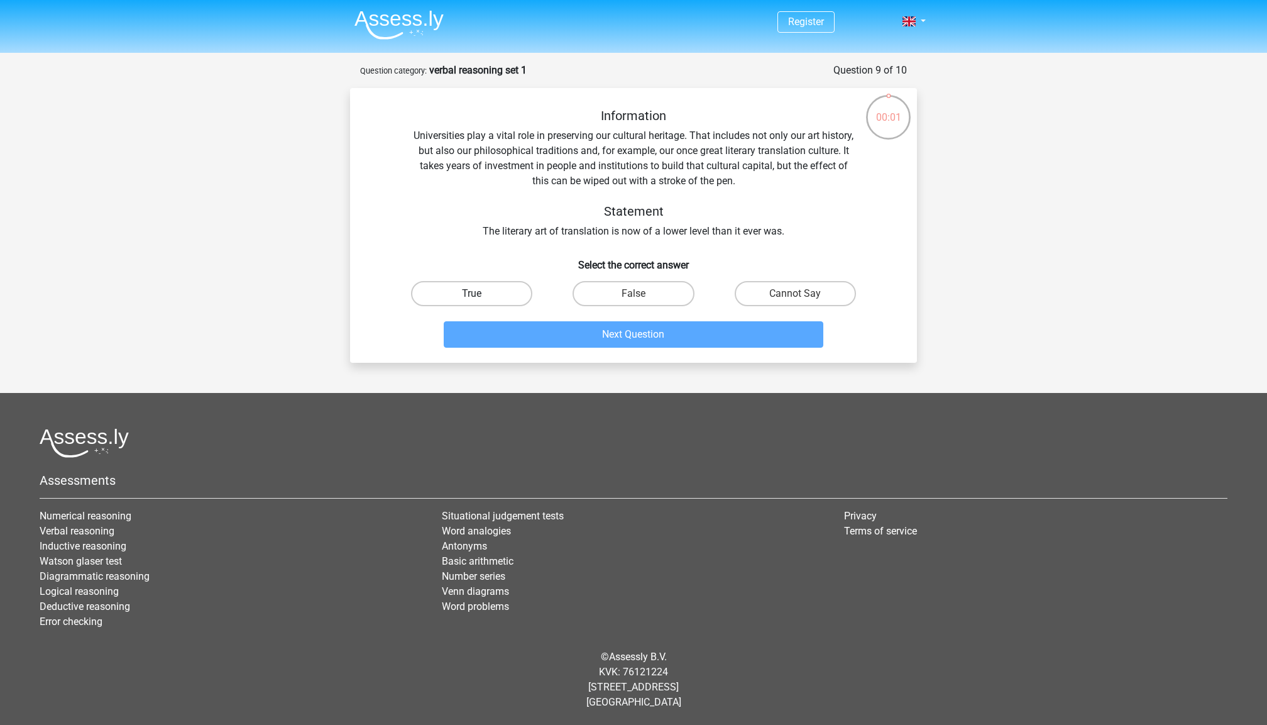
click at [470, 297] on label "True" at bounding box center [471, 293] width 121 height 25
click at [472, 297] on input "True" at bounding box center [476, 298] width 8 height 8
radio input "true"
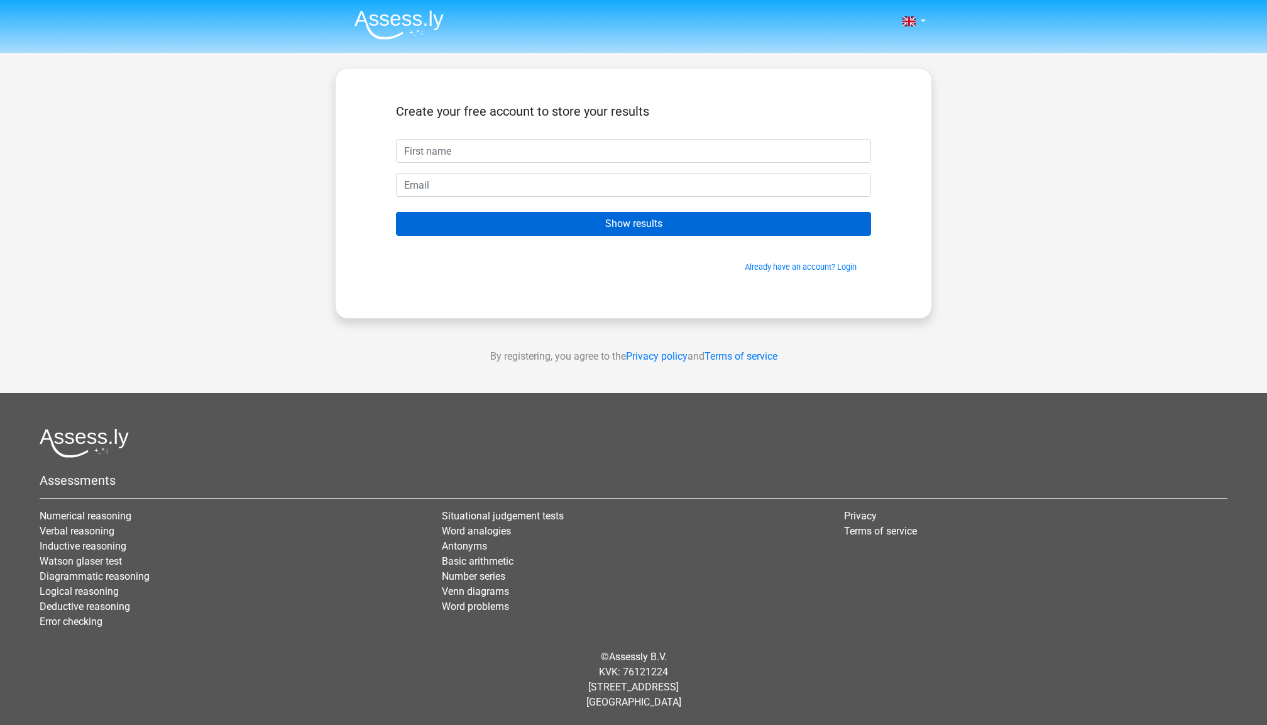
click at [639, 225] on input "Show results" at bounding box center [633, 224] width 475 height 24
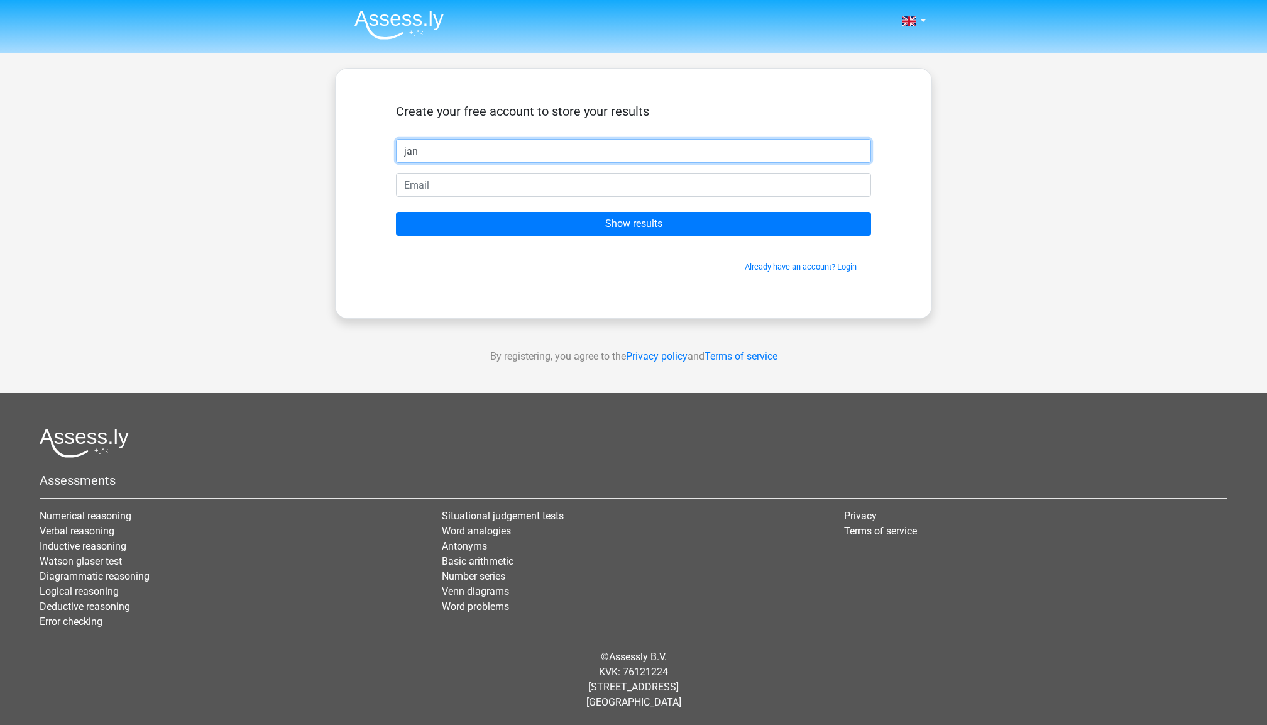
type input "jan"
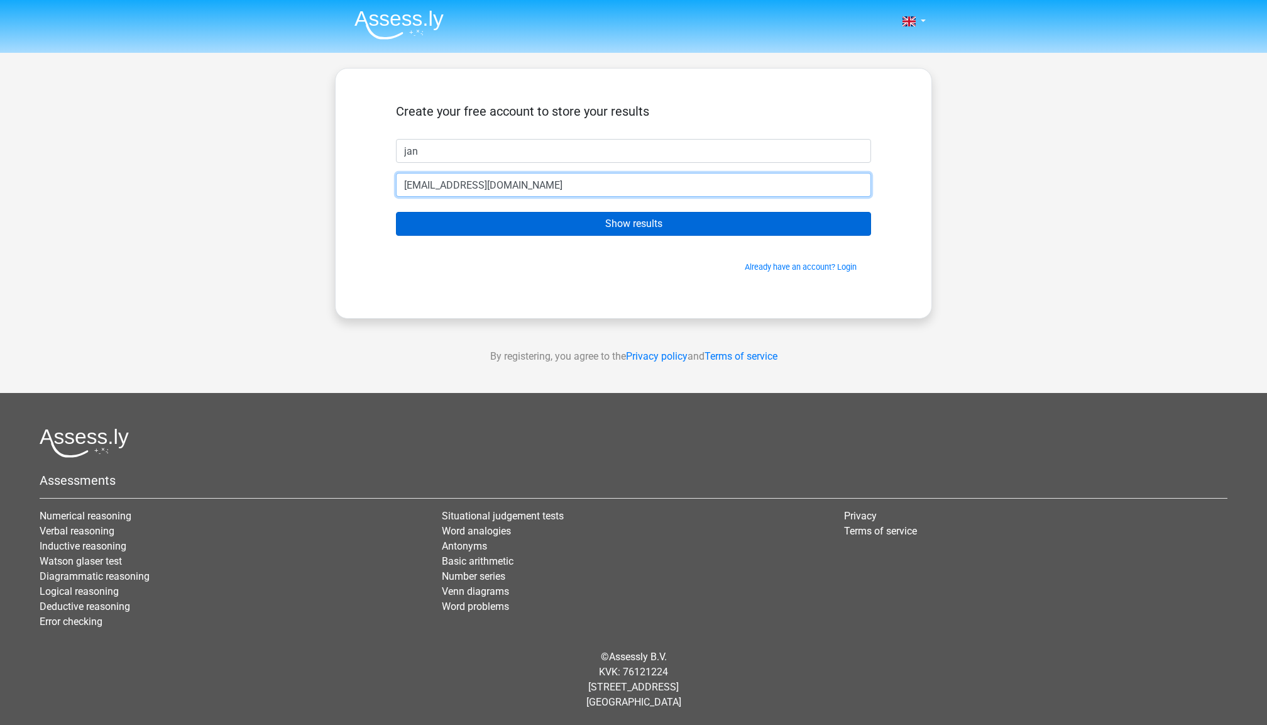
type input "[EMAIL_ADDRESS][DOMAIN_NAME]"
click at [586, 229] on input "Show results" at bounding box center [633, 224] width 475 height 24
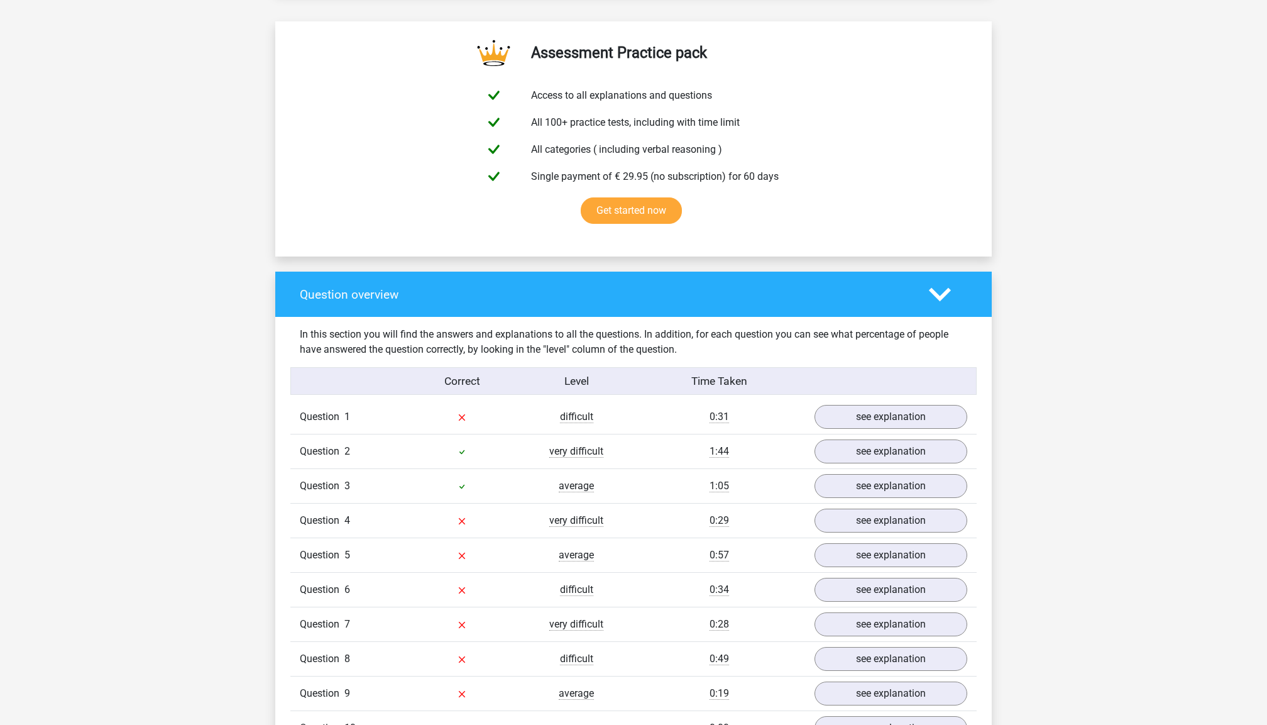
scroll to position [682, 0]
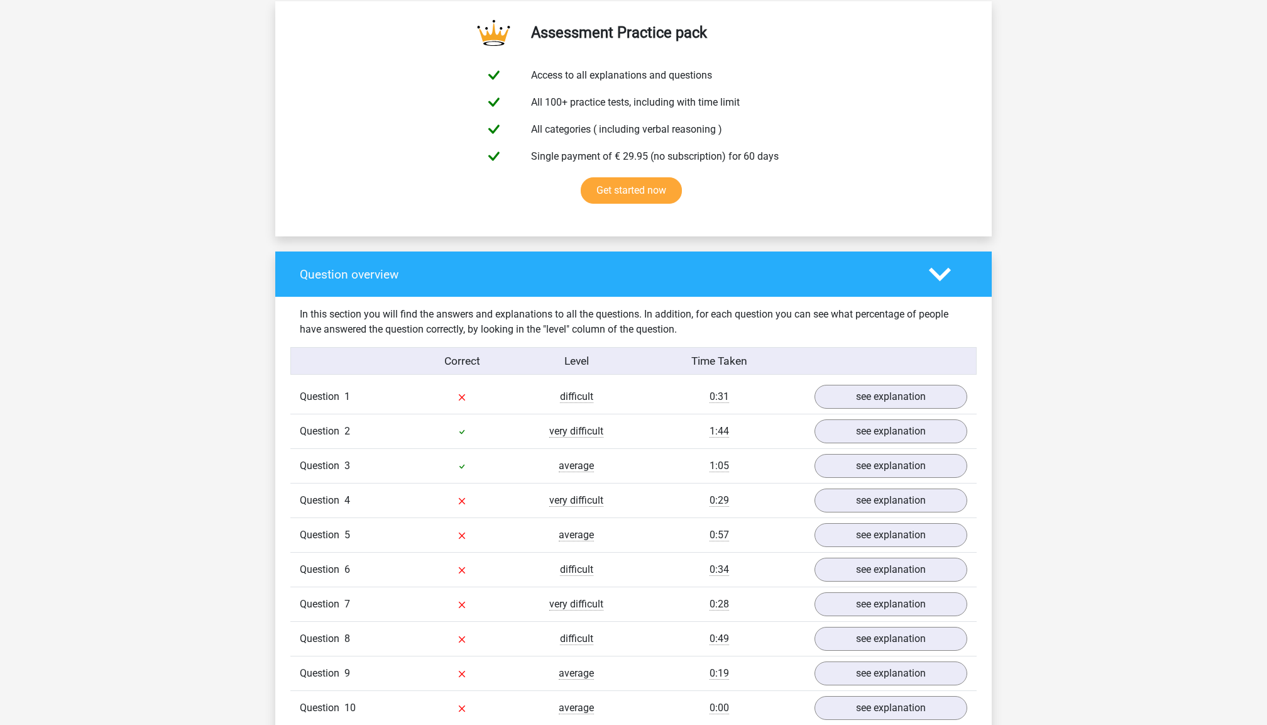
click at [400, 389] on div "Question 1" at bounding box center [347, 396] width 114 height 15
click at [908, 402] on link "see explanation" at bounding box center [890, 397] width 175 height 28
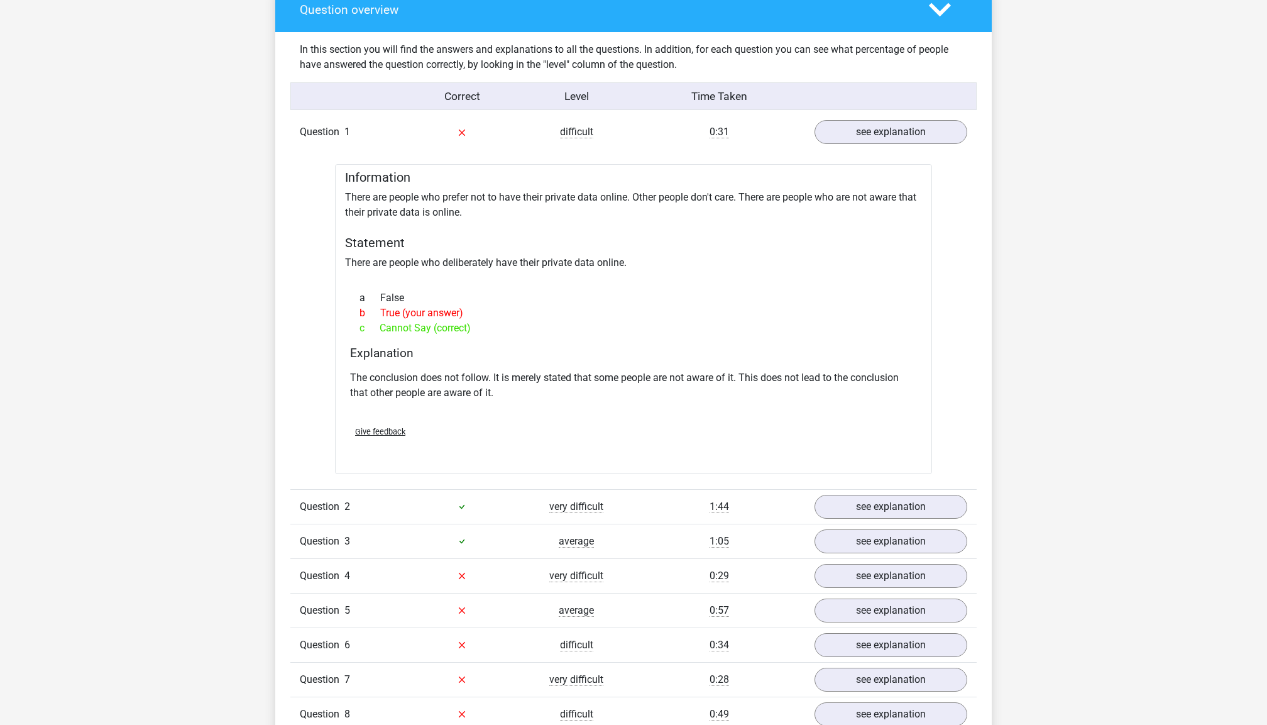
scroll to position [974, 0]
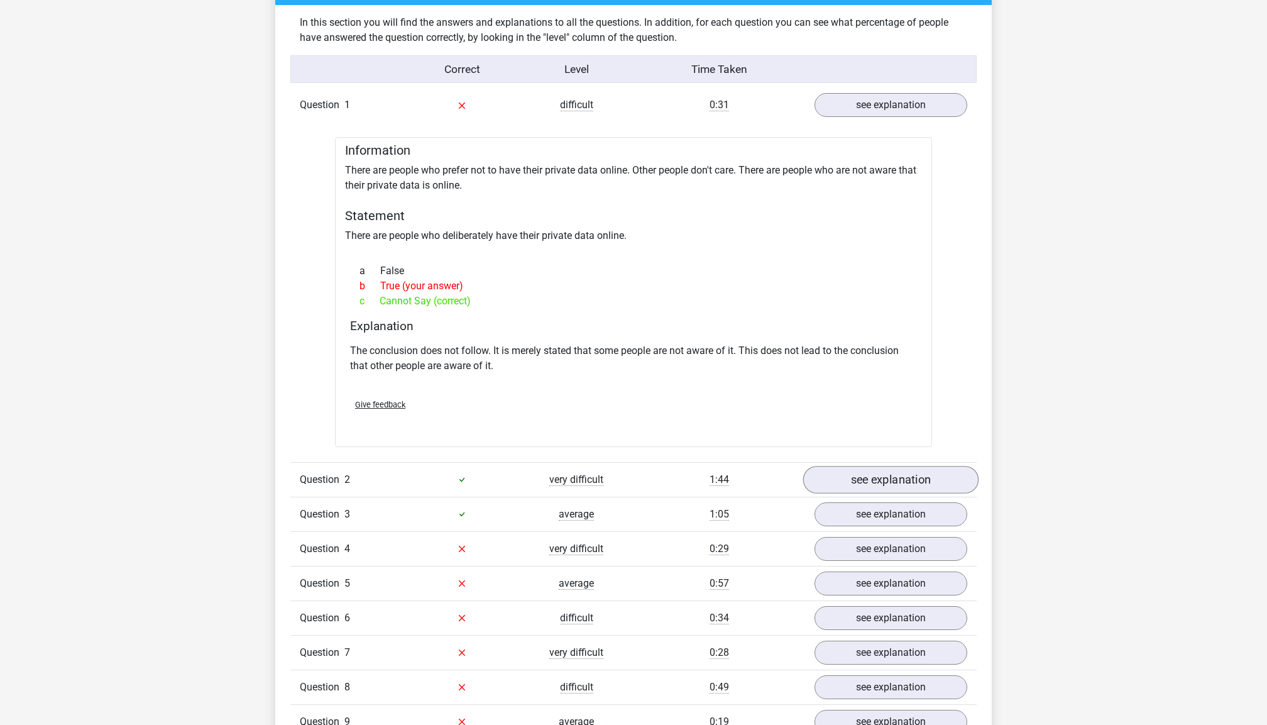
click at [911, 466] on link "see explanation" at bounding box center [890, 480] width 175 height 28
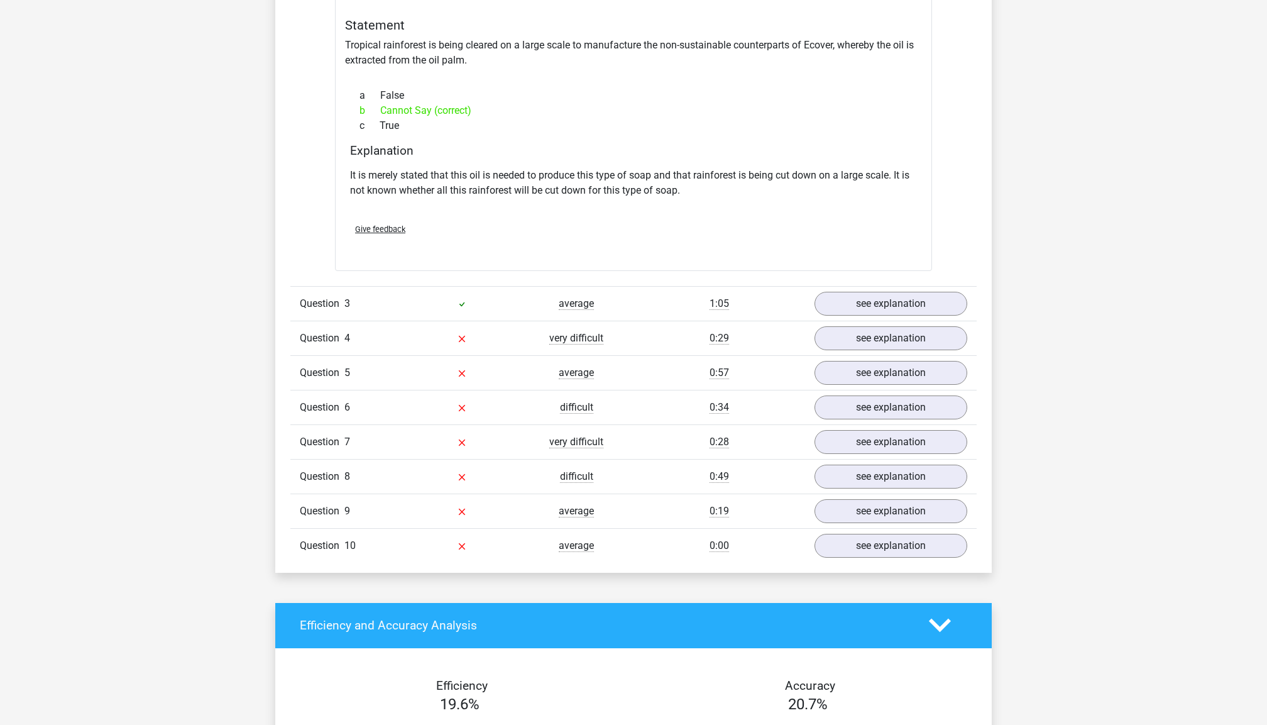
scroll to position [1585, 0]
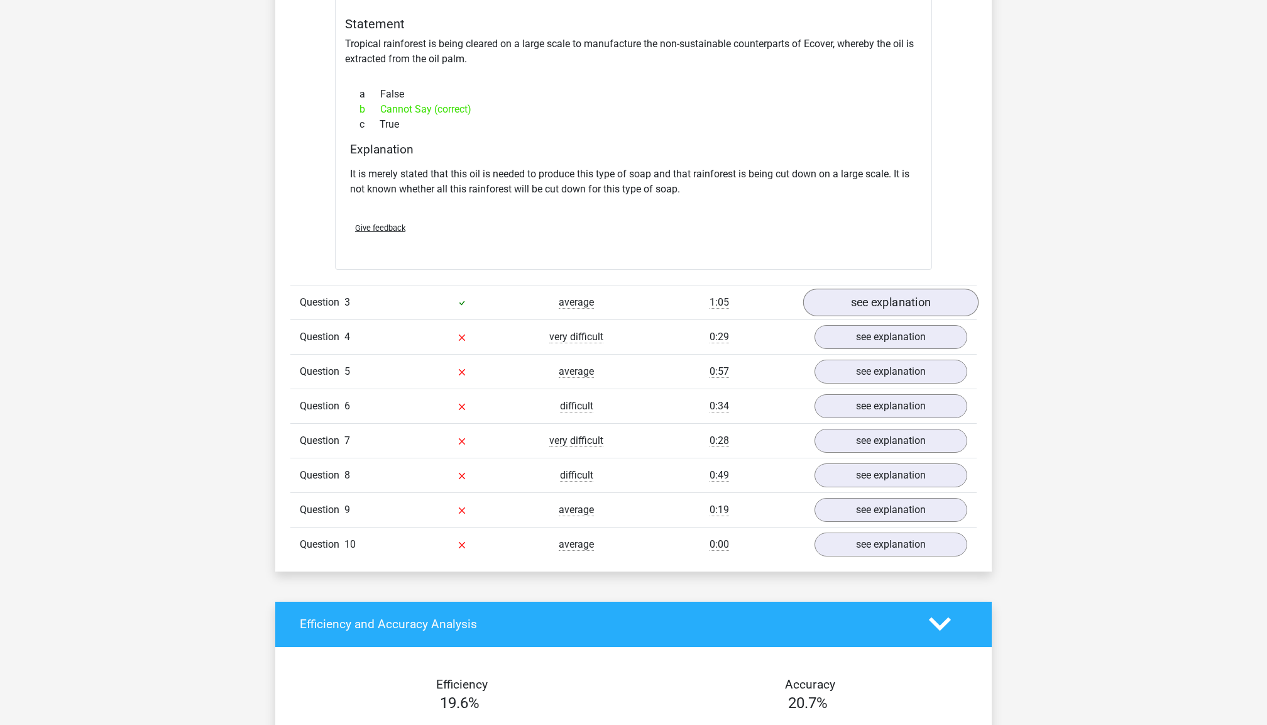
click at [863, 308] on link "see explanation" at bounding box center [890, 302] width 175 height 28
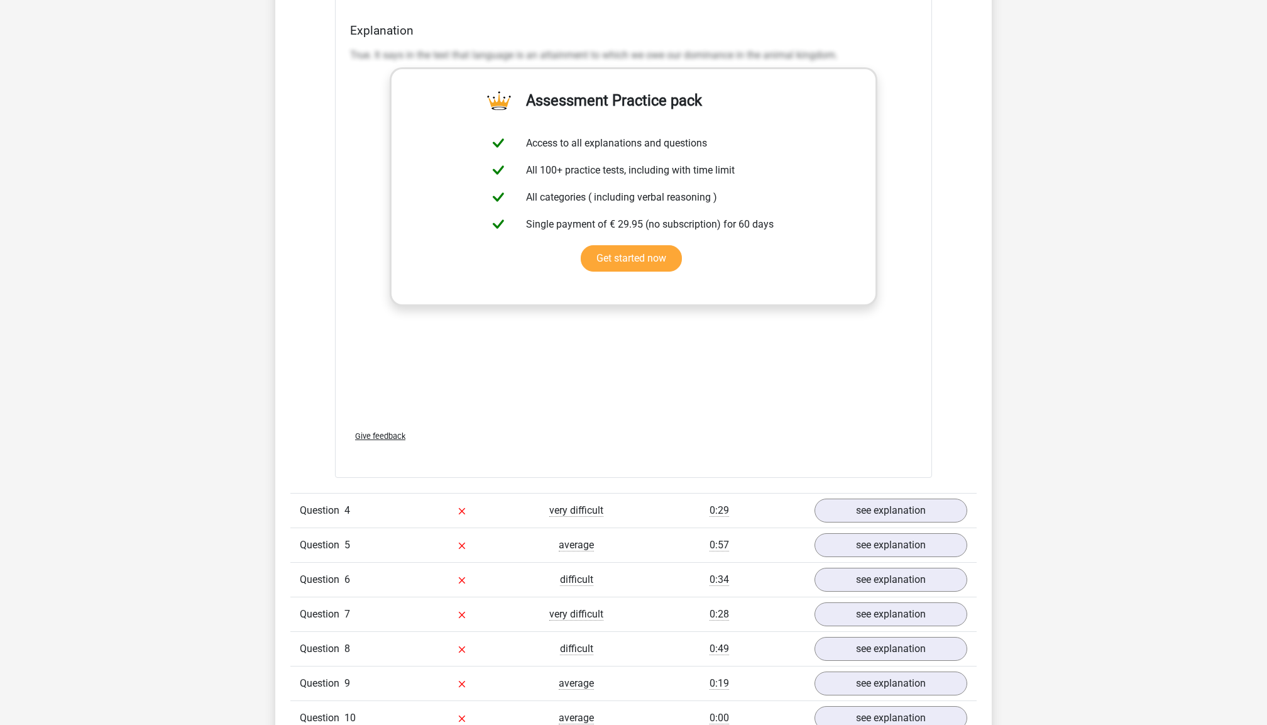
scroll to position [2121, 0]
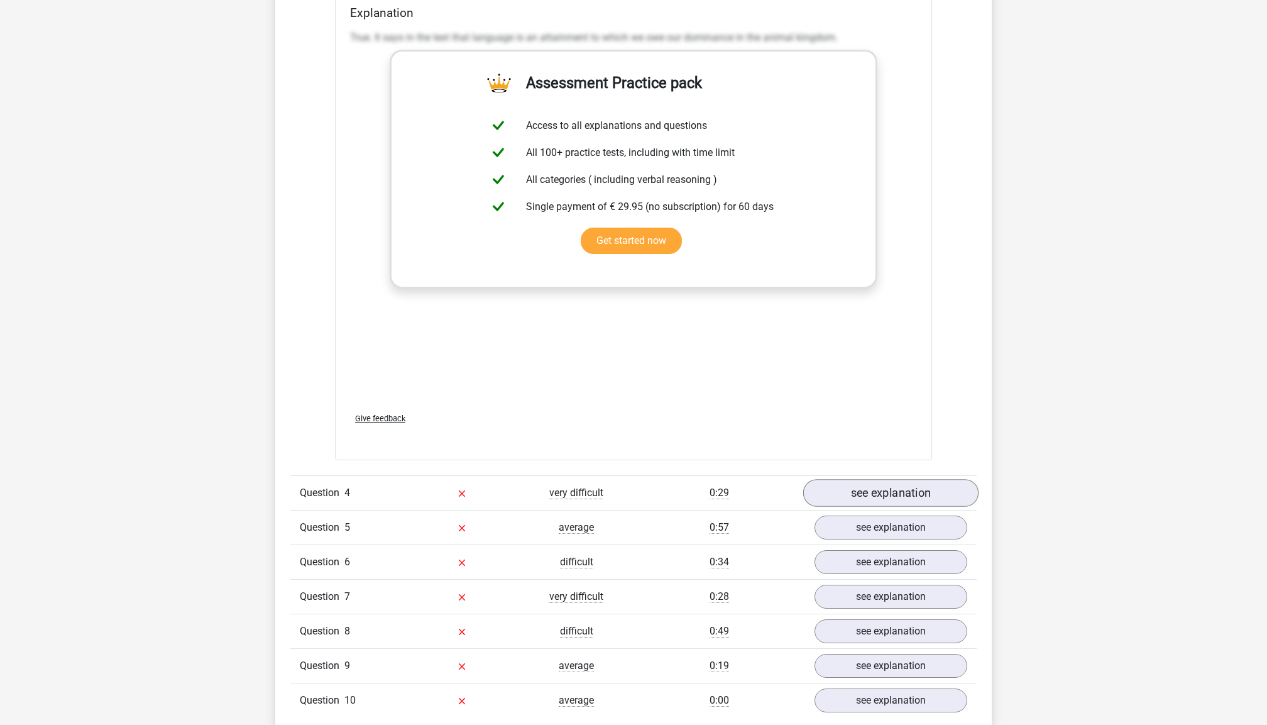
click at [848, 482] on link "see explanation" at bounding box center [890, 493] width 175 height 28
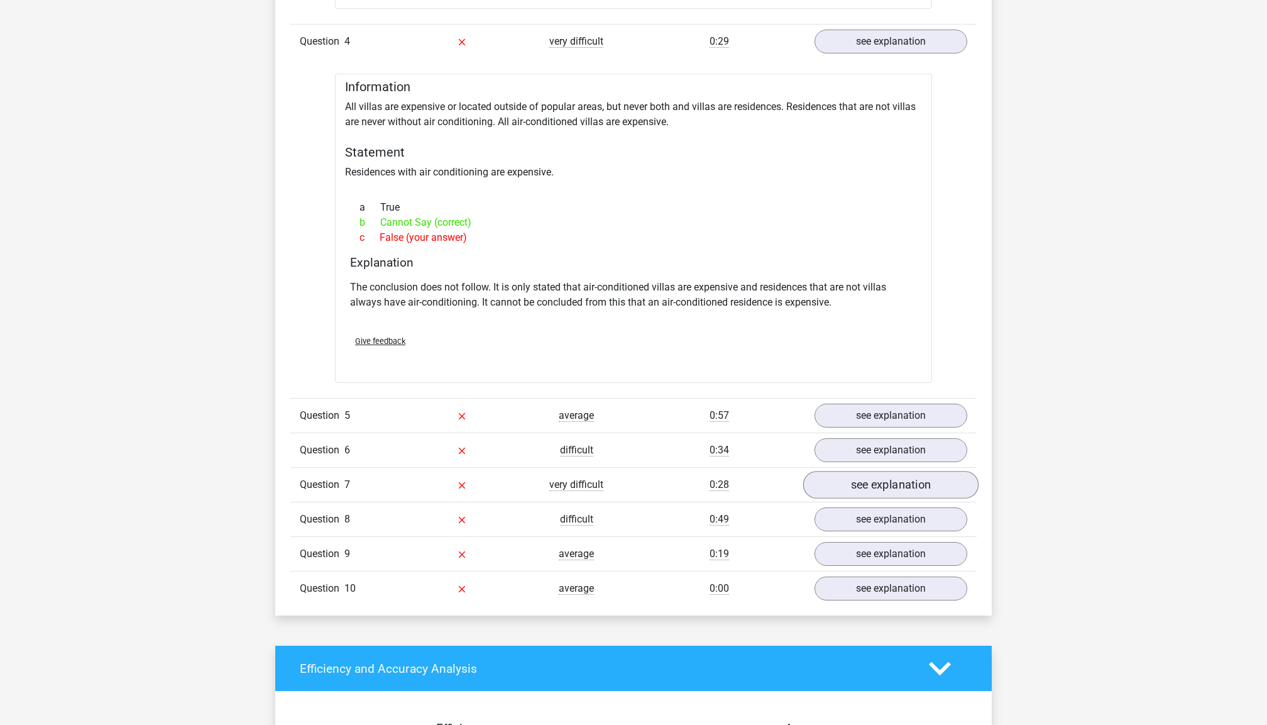
scroll to position [2593, 0]
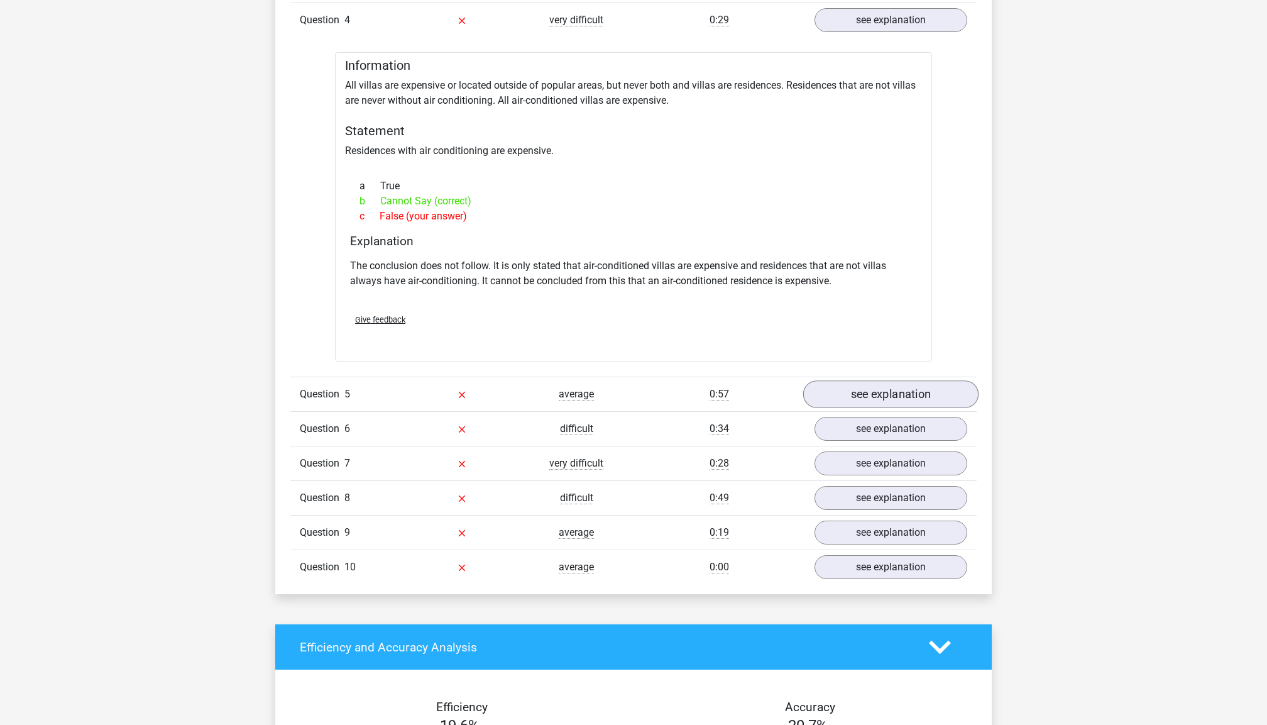
click at [876, 392] on link "see explanation" at bounding box center [890, 394] width 175 height 28
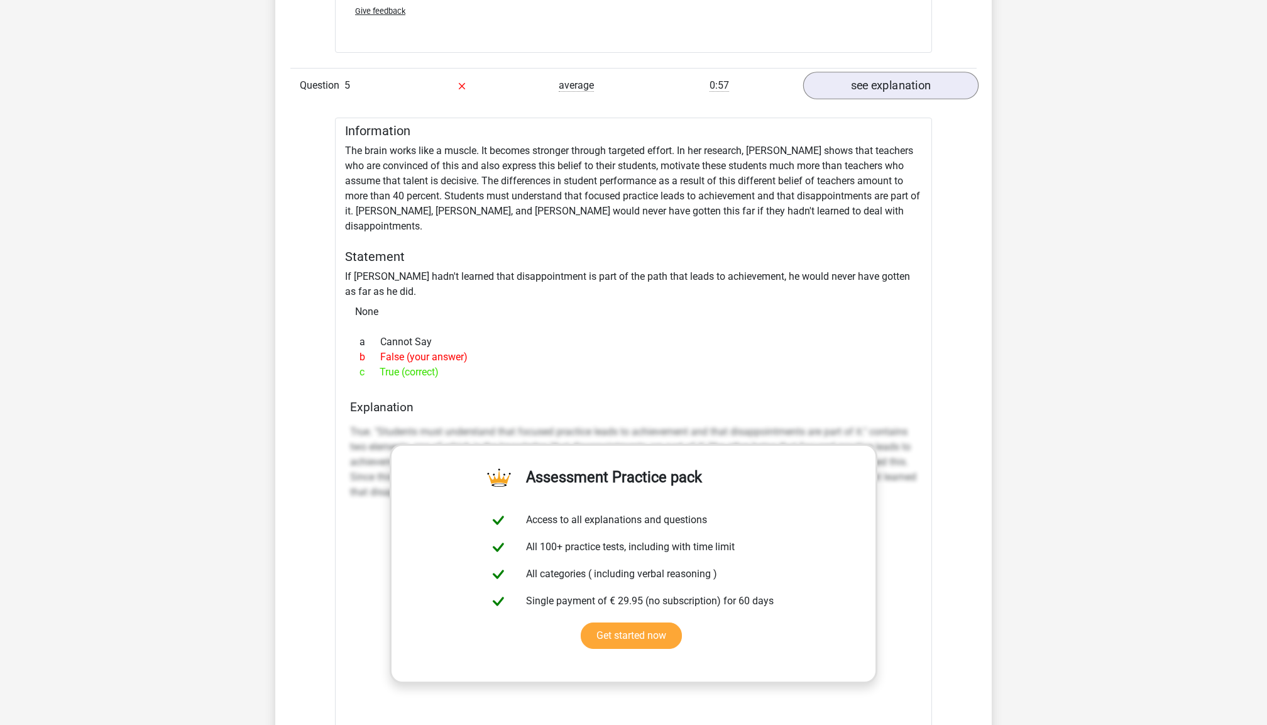
scroll to position [2917, 0]
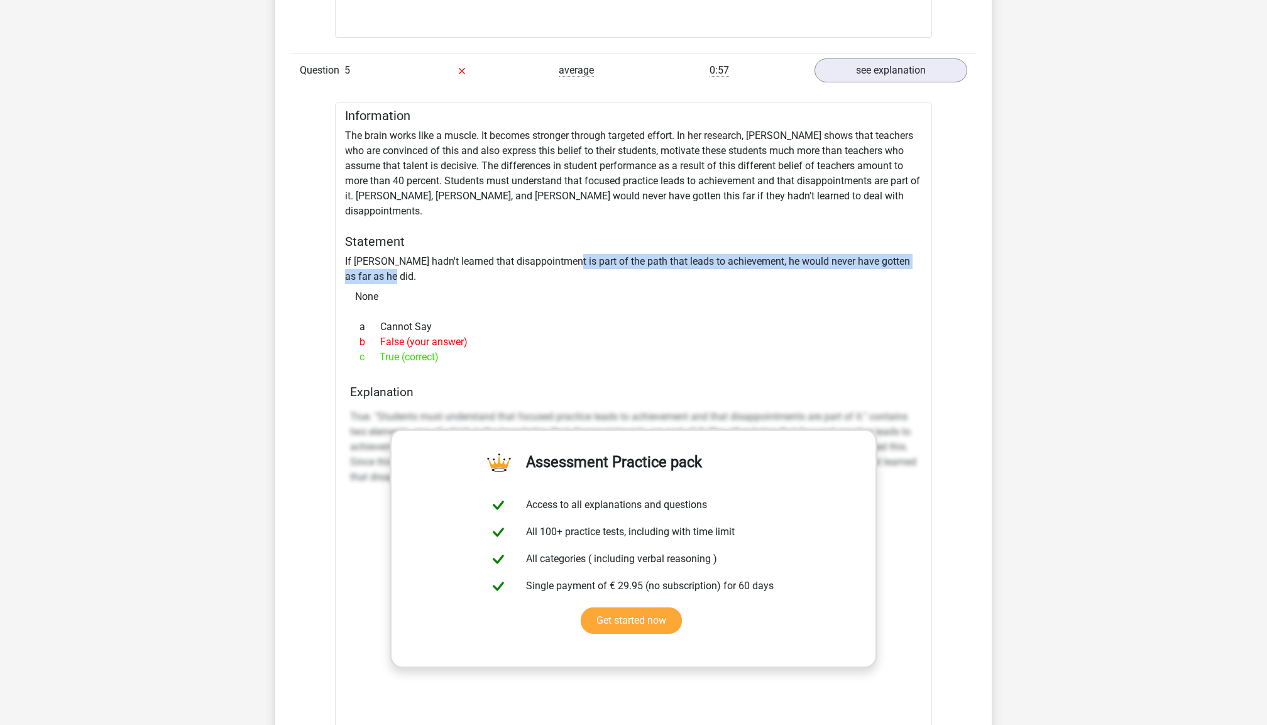
drag, startPoint x: 559, startPoint y: 244, endPoint x: 650, endPoint y: 251, distance: 90.7
click at [652, 253] on div "Information The brain works like a muscle. It becomes stronger through targeted…" at bounding box center [633, 470] width 597 height 737
click at [650, 251] on div "Information The brain works like a muscle. It becomes stronger through targeted…" at bounding box center [633, 470] width 597 height 737
